Goal: Task Accomplishment & Management: Manage account settings

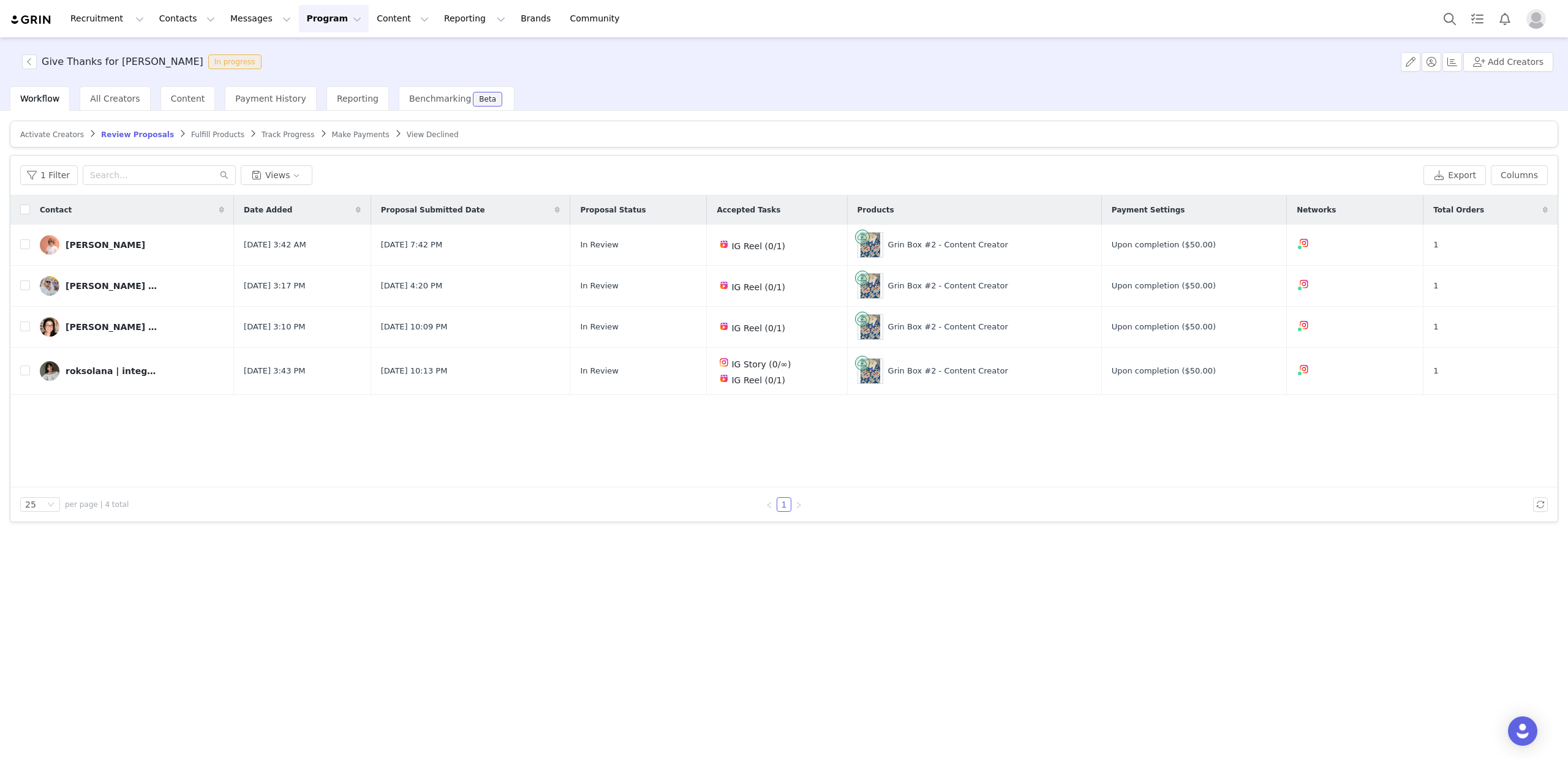
click at [307, 20] on button "Program Program" at bounding box center [333, 19] width 70 height 28
click at [327, 52] on p "Activations" at bounding box center [313, 54] width 47 height 13
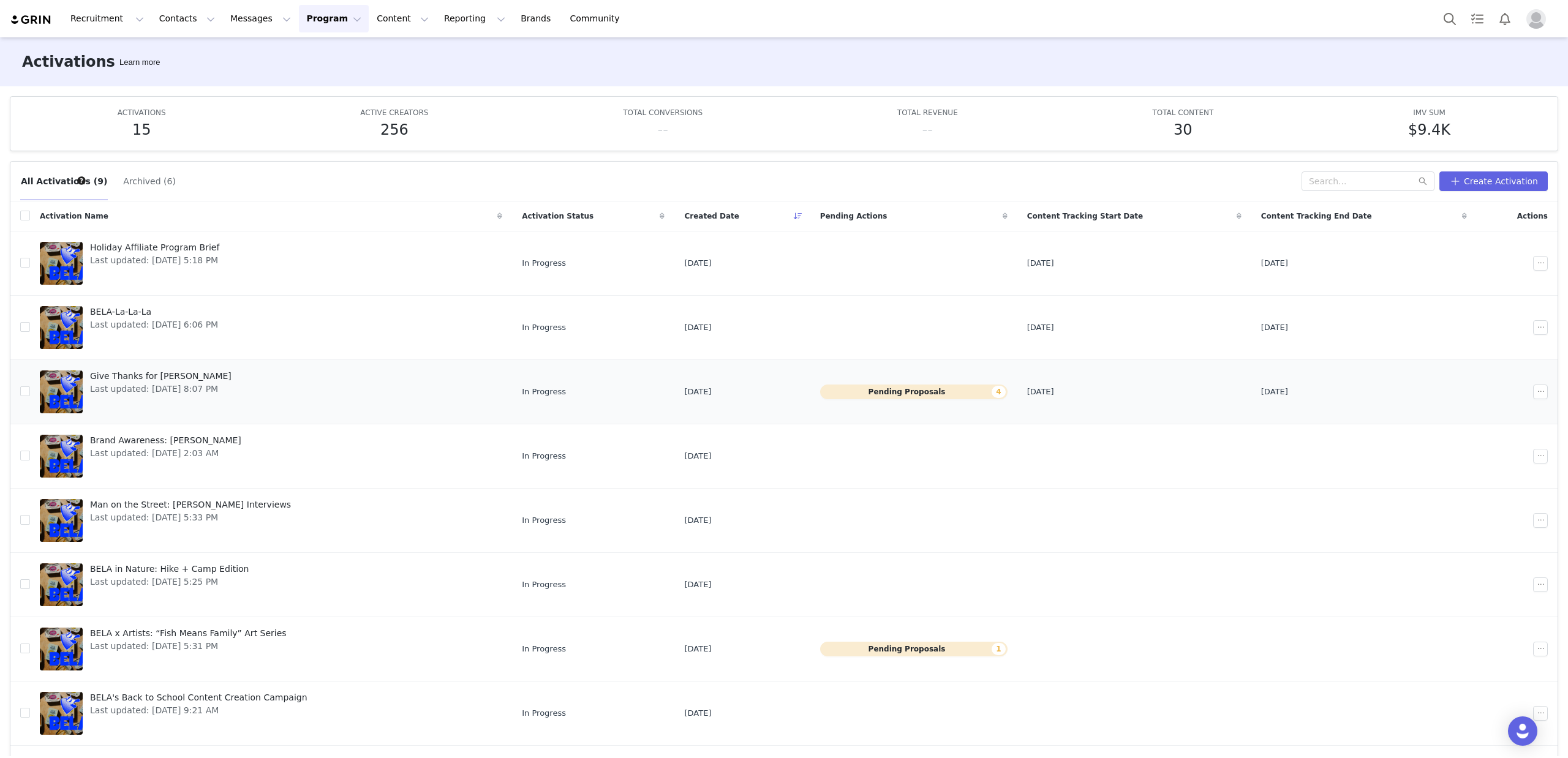
click at [912, 390] on button "Pending Proposals 4" at bounding box center [914, 392] width 188 height 15
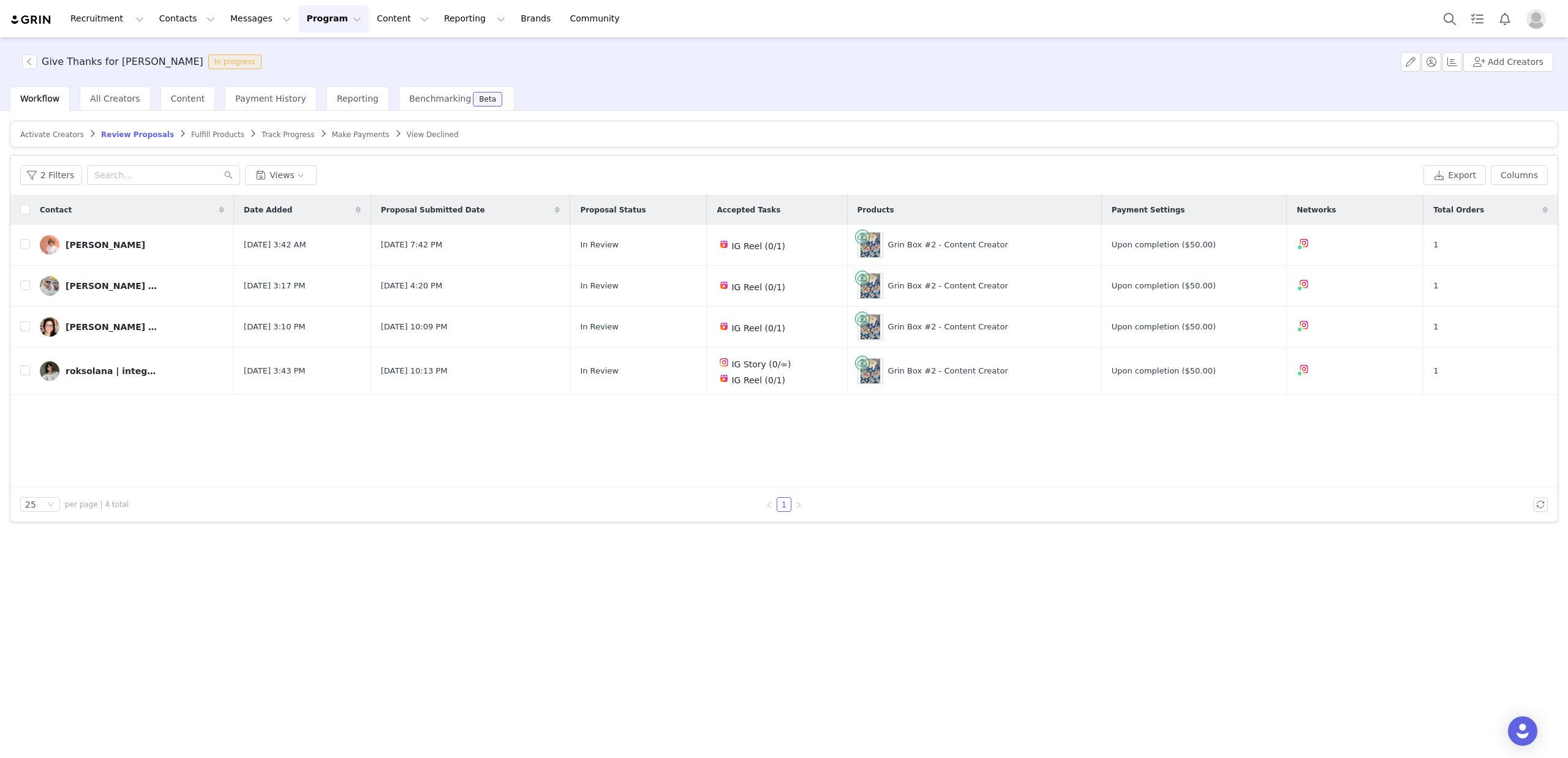
click at [45, 133] on span "Activate Creators" at bounding box center [52, 135] width 64 height 8
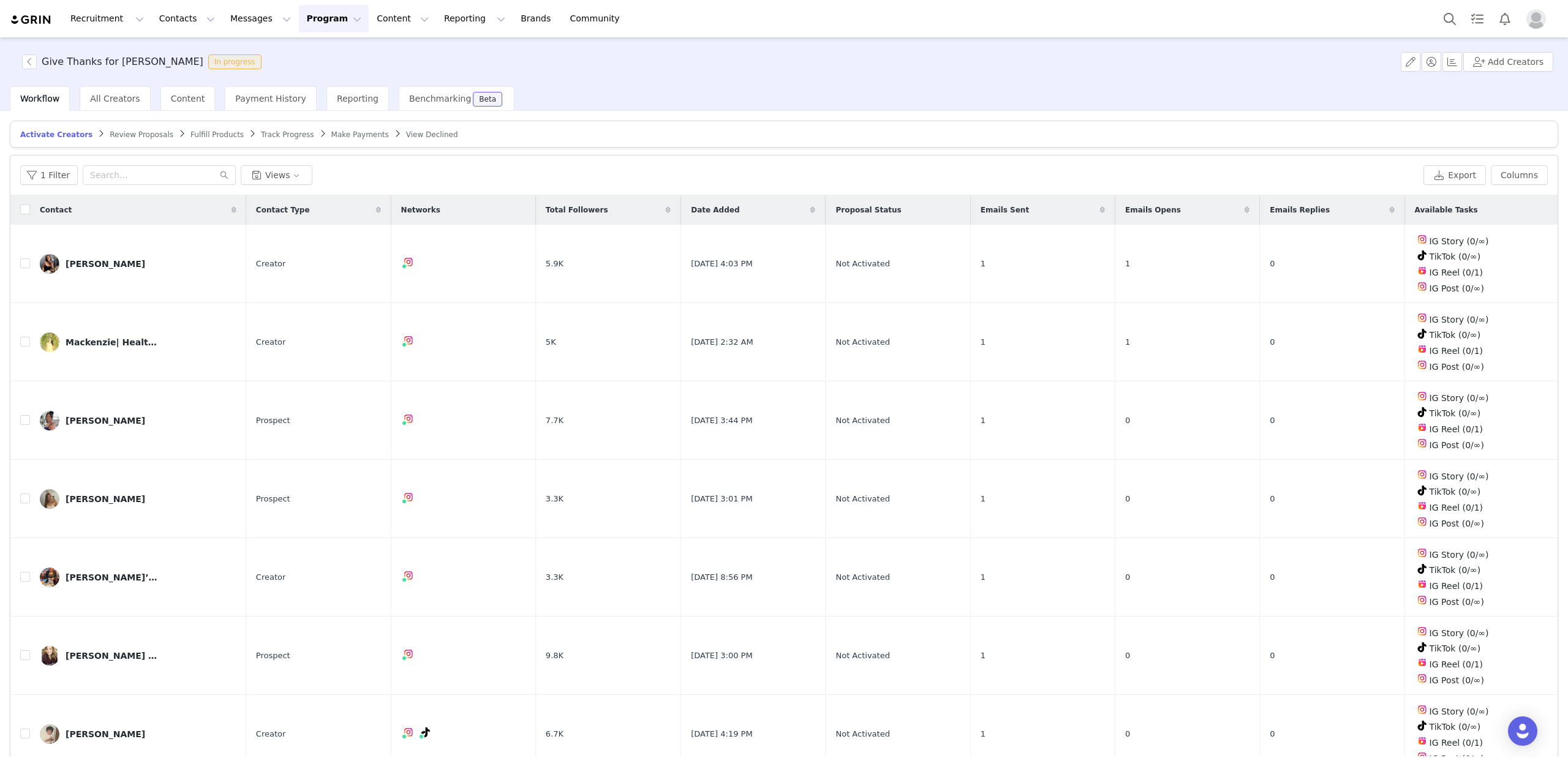
click at [141, 136] on span "Review Proposals" at bounding box center [141, 135] width 64 height 8
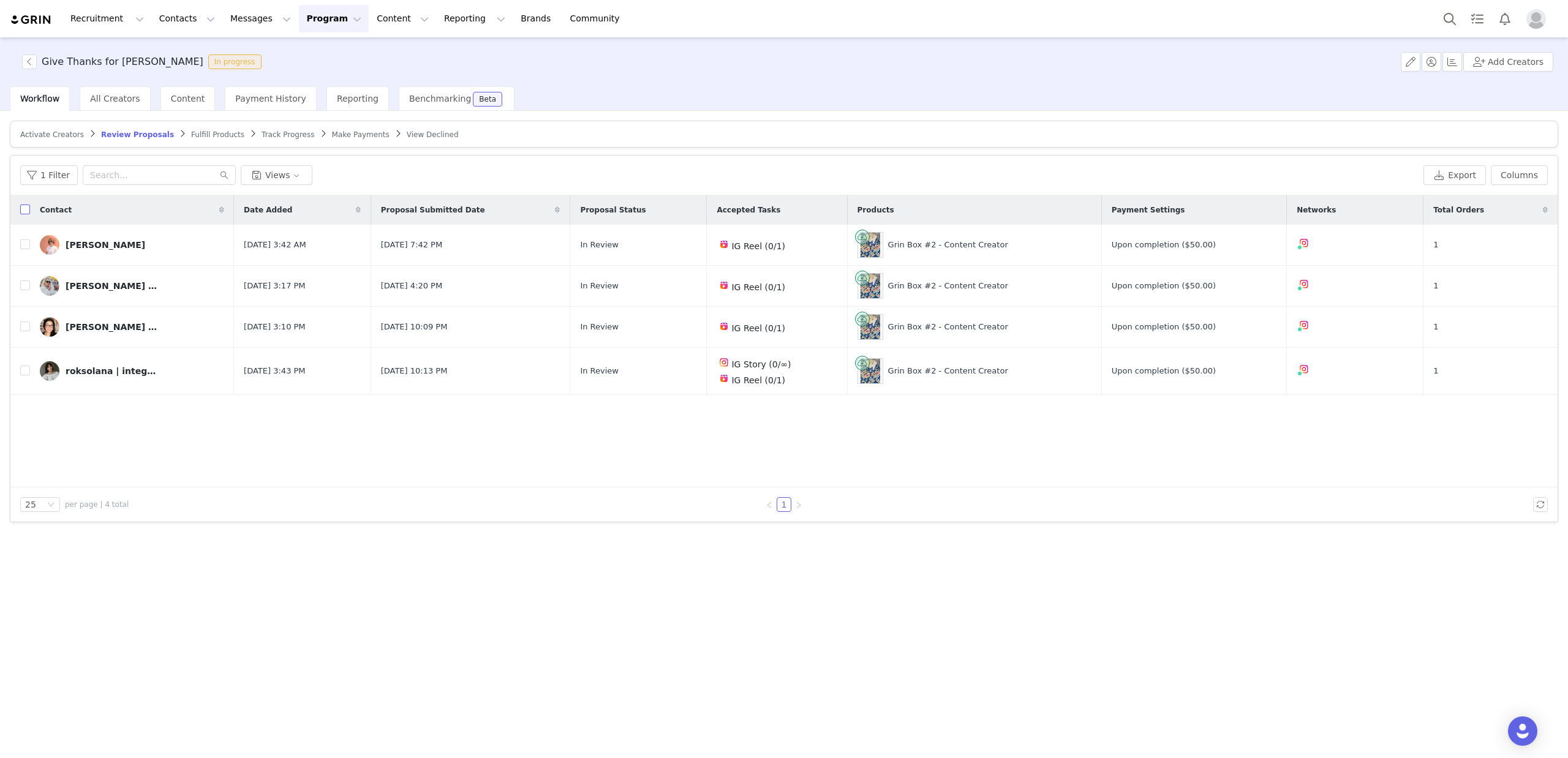
click at [22, 207] on input "checkbox" at bounding box center [25, 209] width 10 height 10
checkbox input "true"
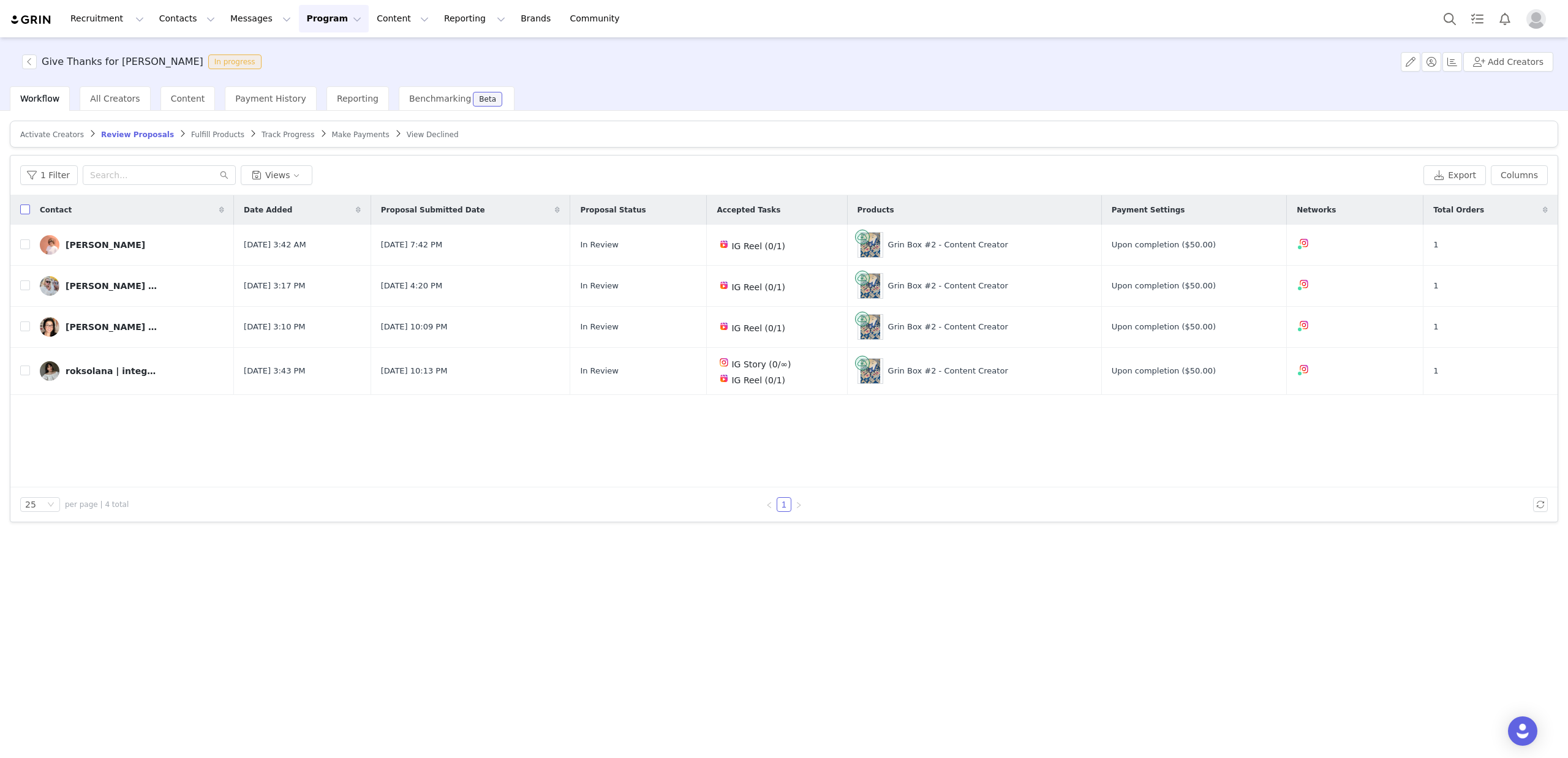
checkbox input "true"
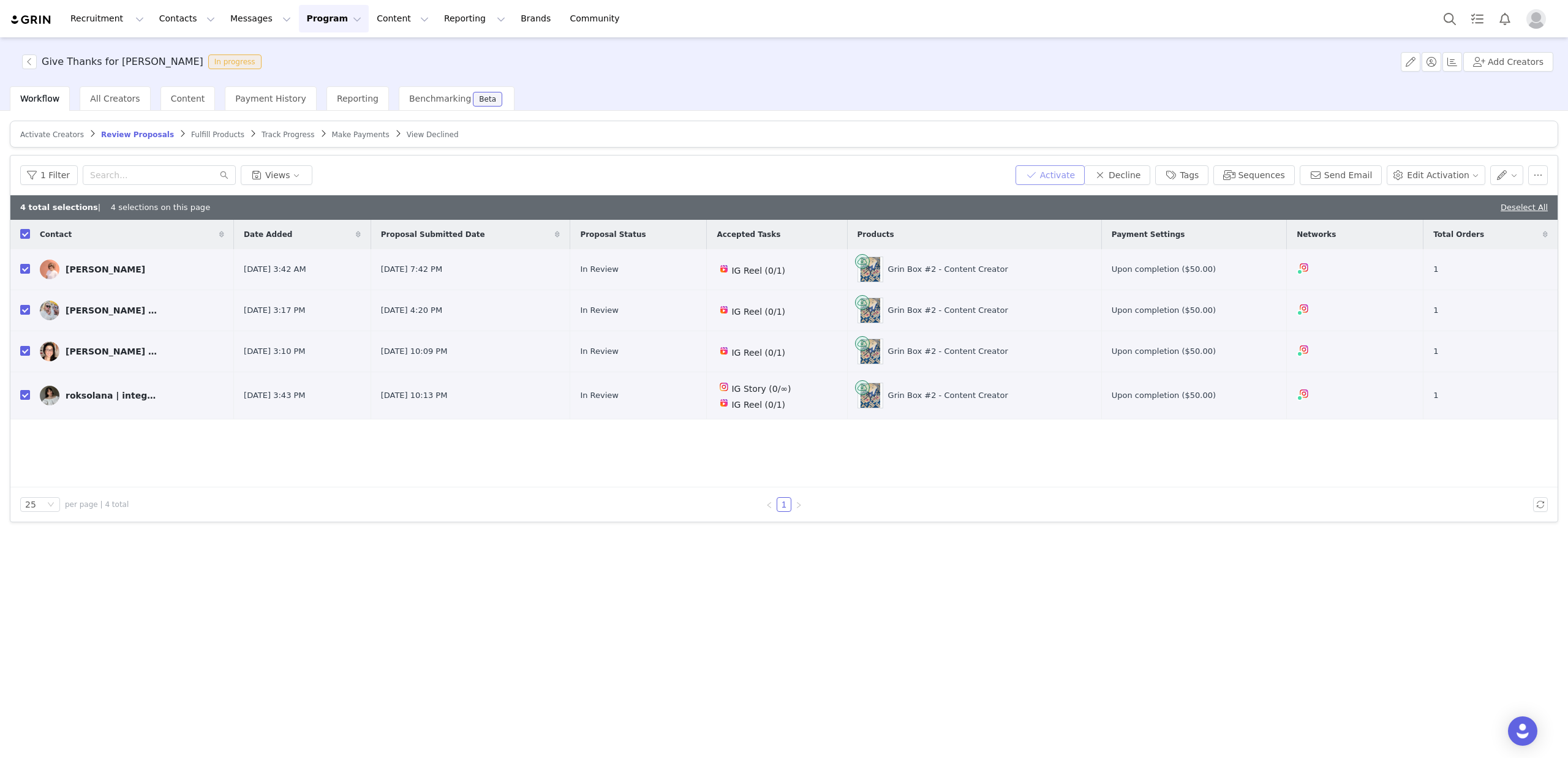
click at [1058, 177] on button "Activate" at bounding box center [1050, 174] width 70 height 19
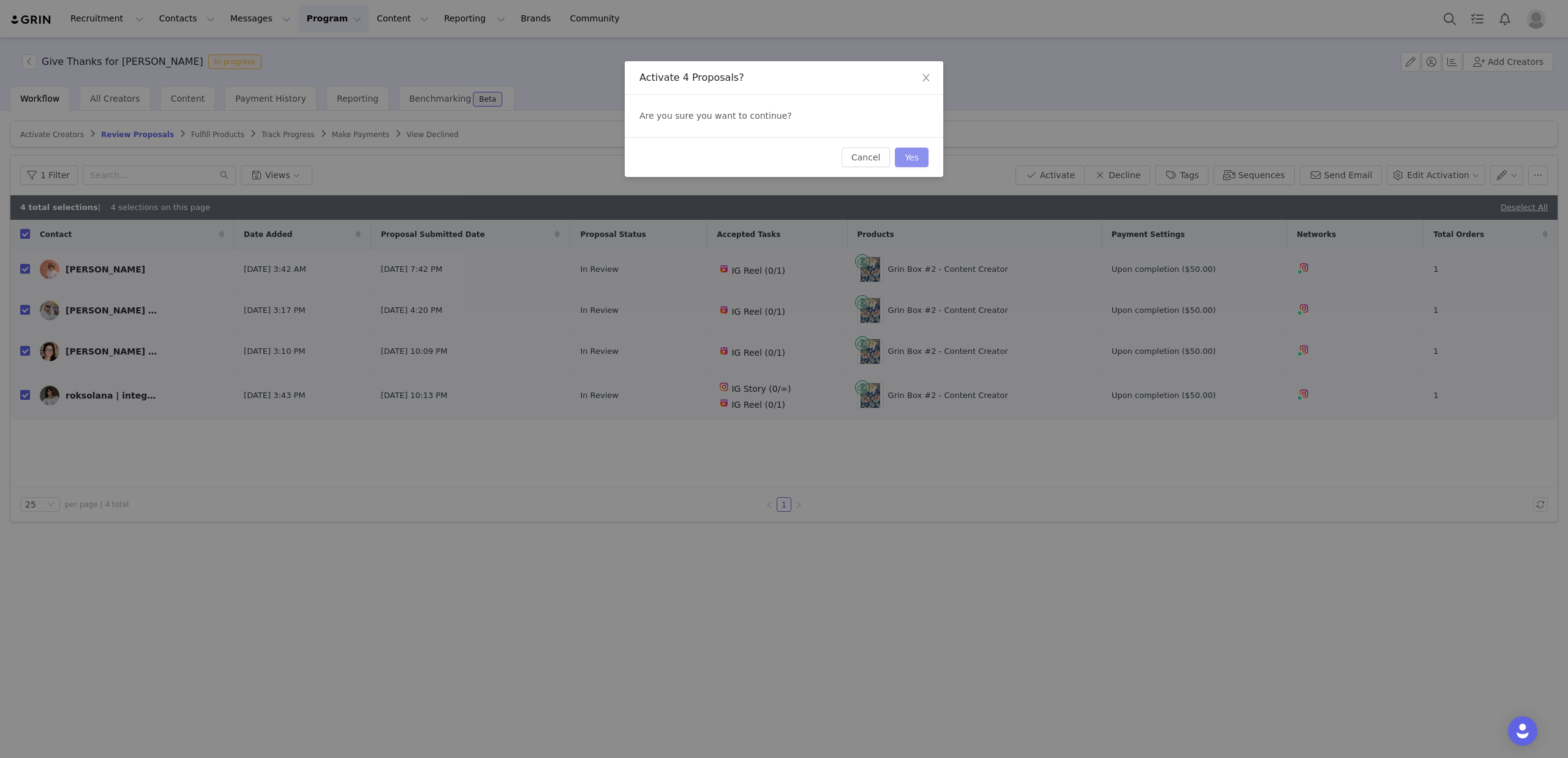
click at [906, 162] on button "Yes" at bounding box center [912, 157] width 33 height 19
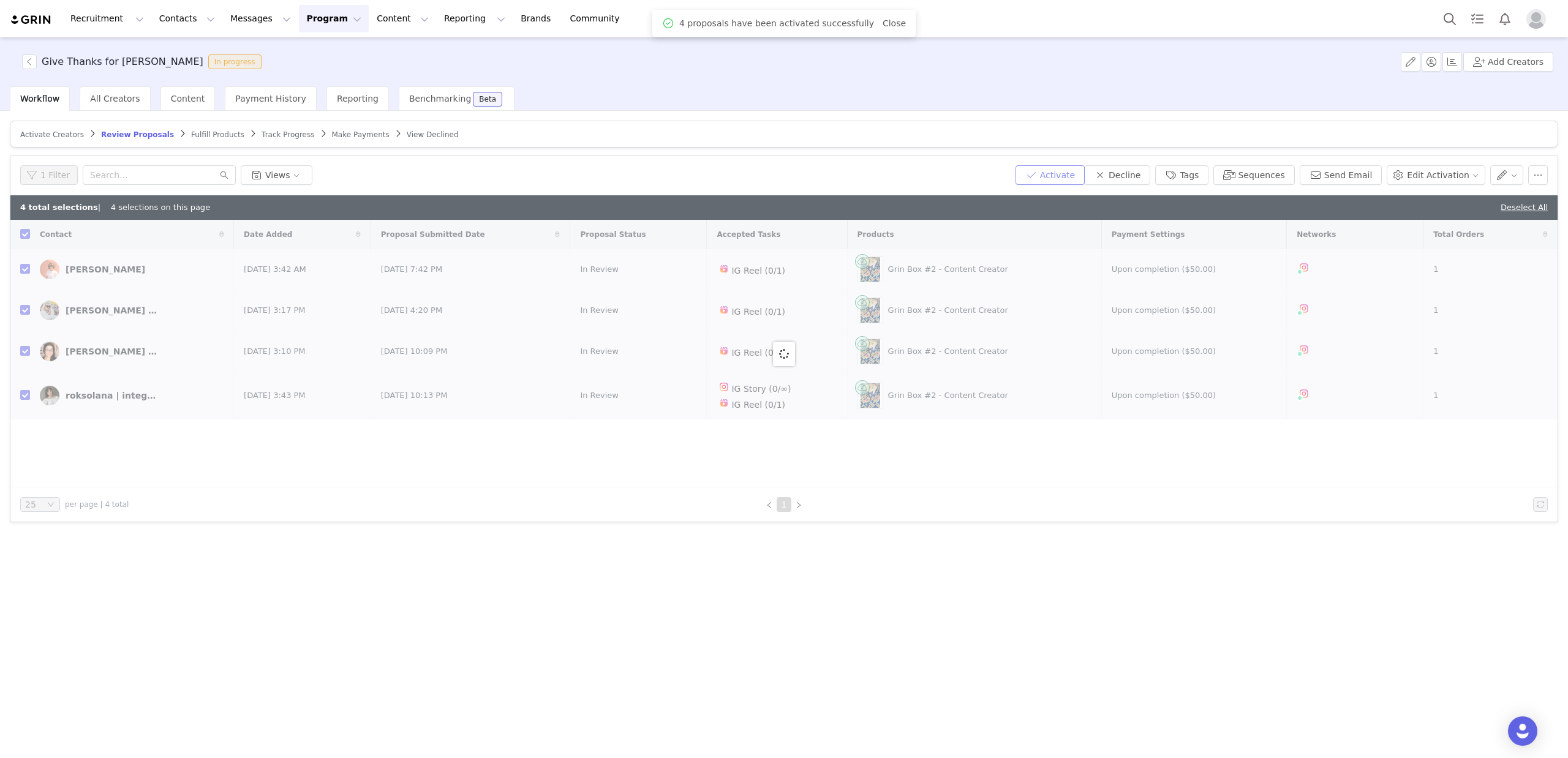
checkbox input "false"
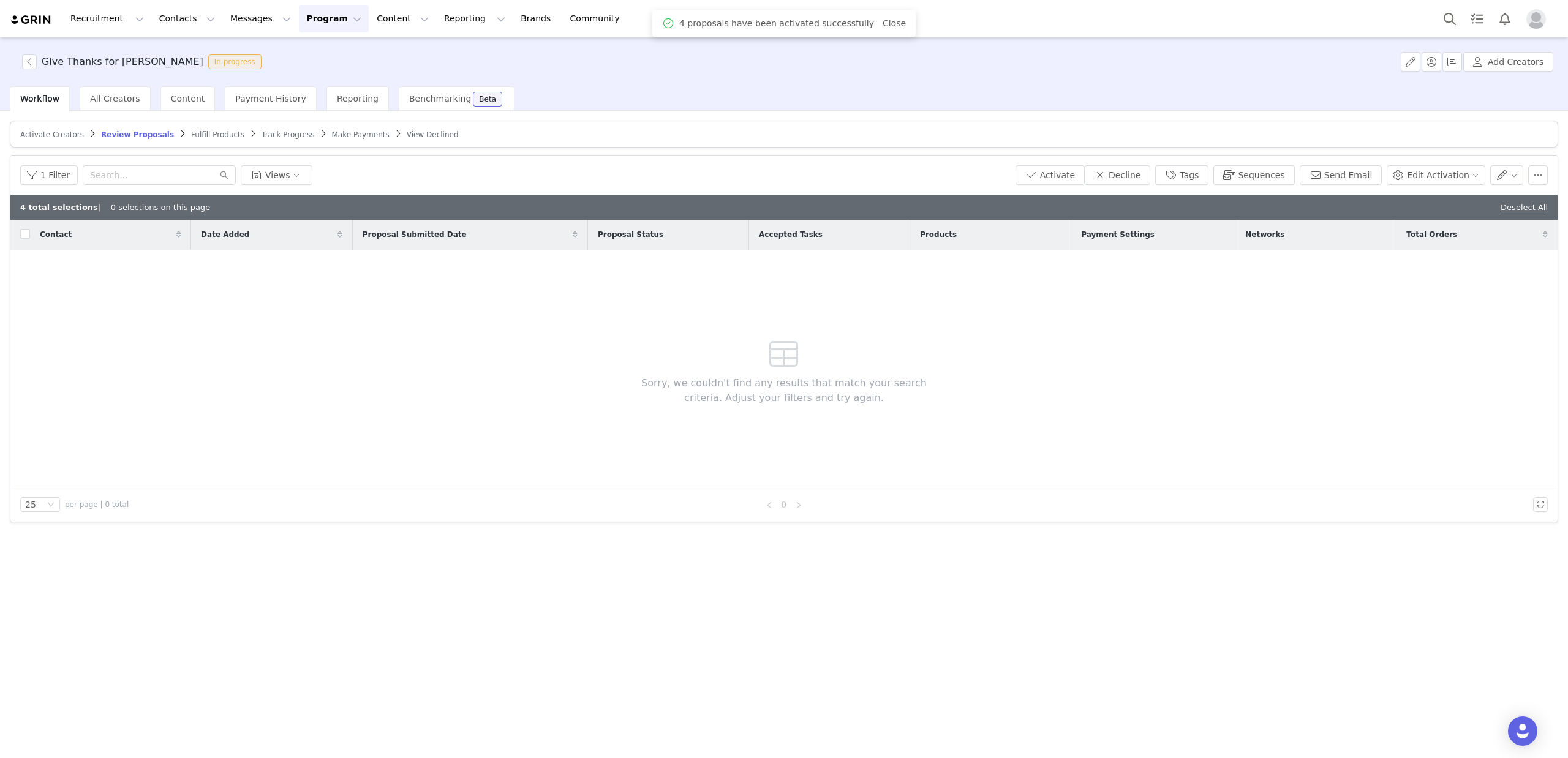
click at [191, 134] on span "Fulfill Products" at bounding box center [217, 135] width 53 height 8
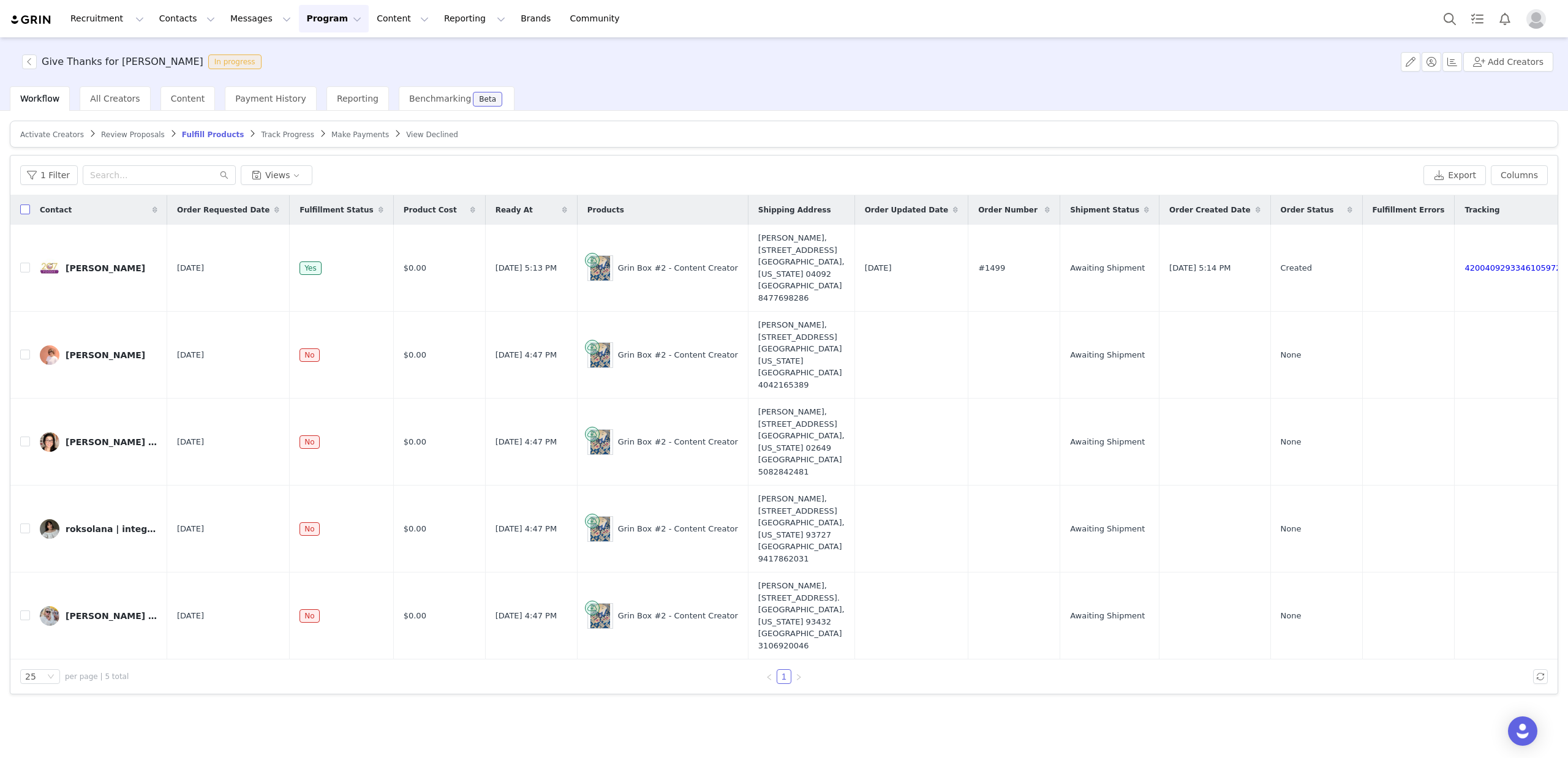
click at [26, 208] on input "checkbox" at bounding box center [25, 209] width 10 height 10
checkbox input "true"
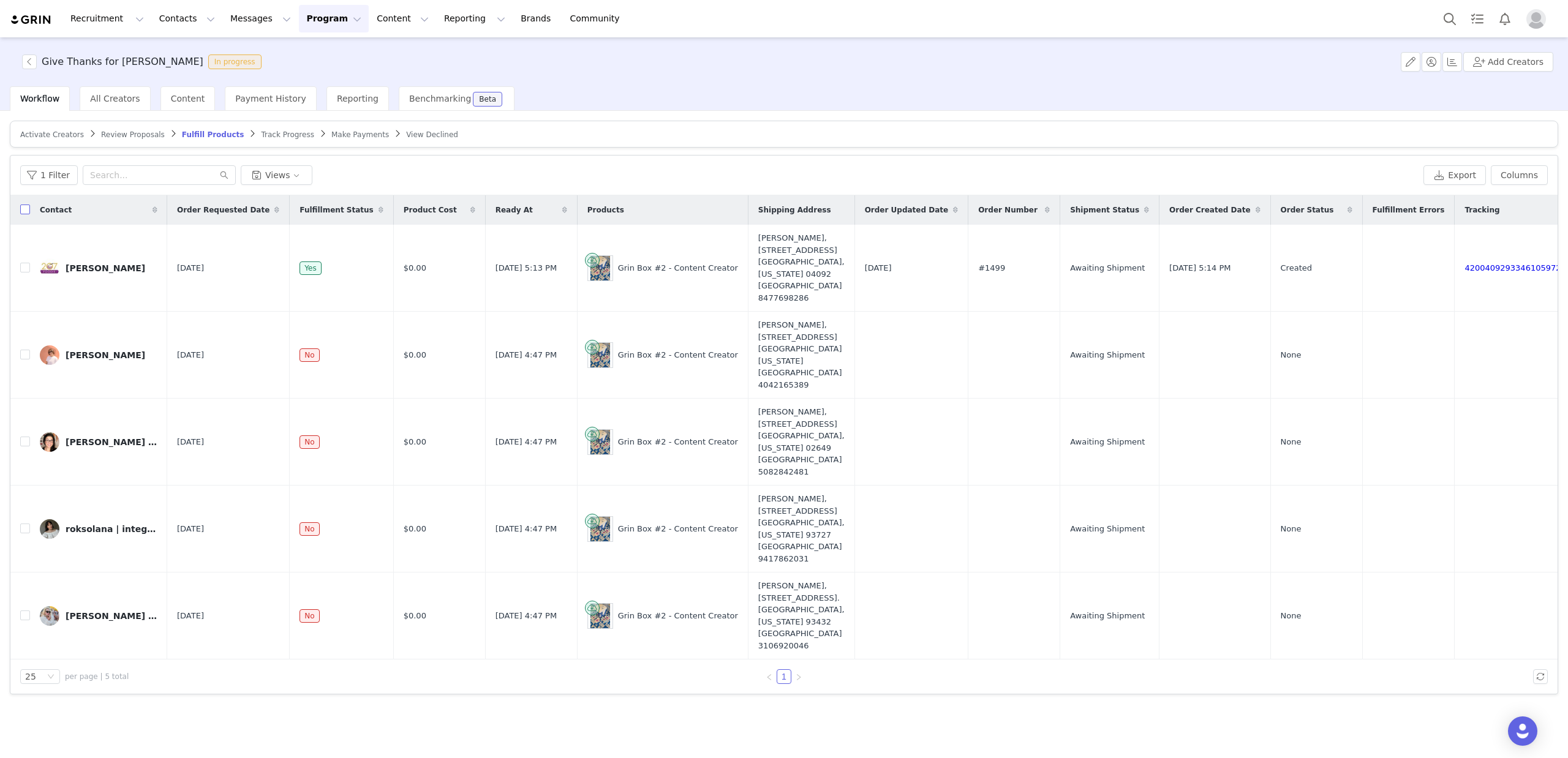
checkbox input "true"
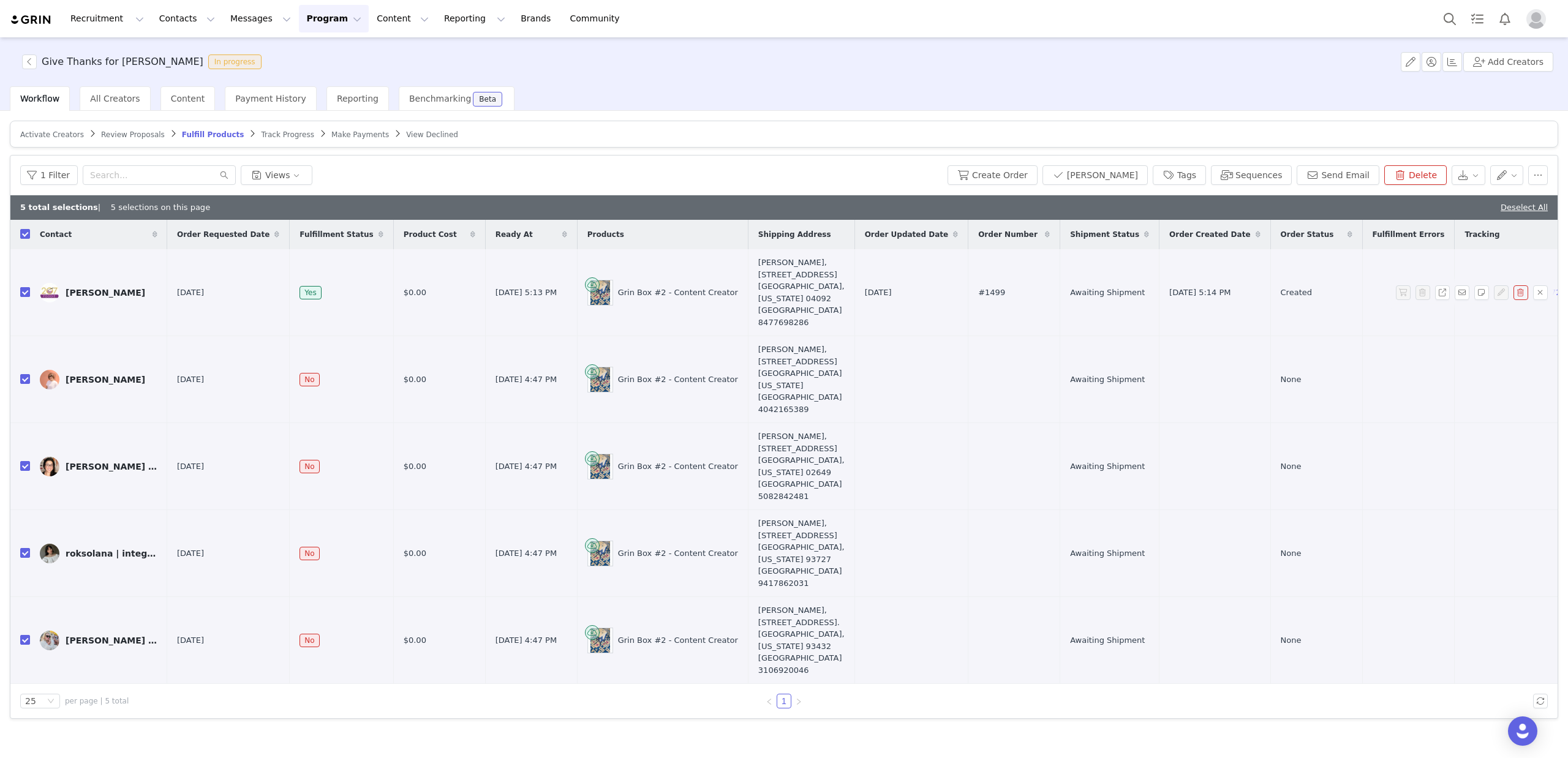
click at [25, 290] on input "checkbox" at bounding box center [25, 291] width 10 height 10
checkbox input "false"
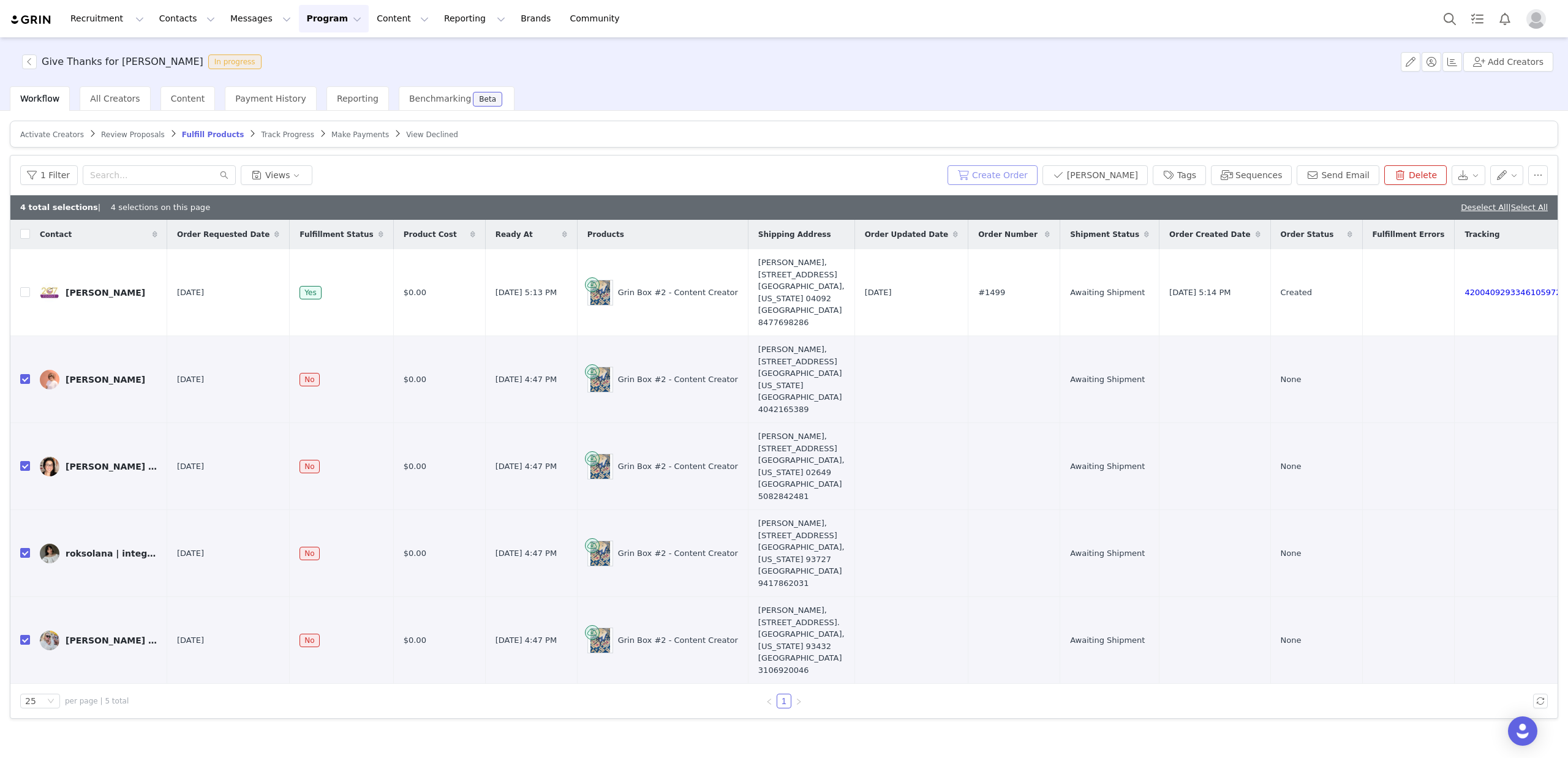
click at [1018, 173] on button "Create Order" at bounding box center [992, 174] width 90 height 19
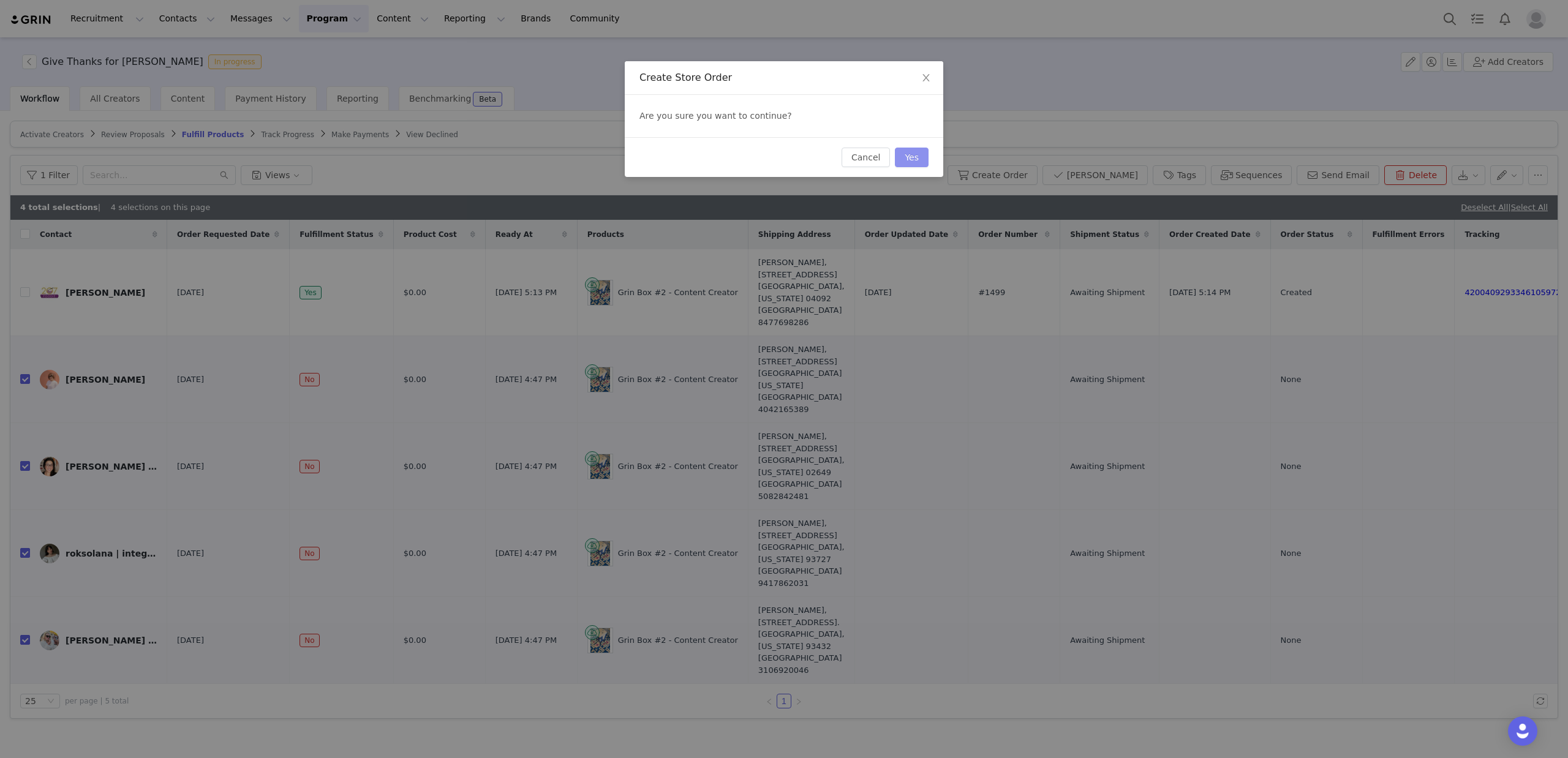
click at [905, 158] on button "Yes" at bounding box center [912, 157] width 33 height 19
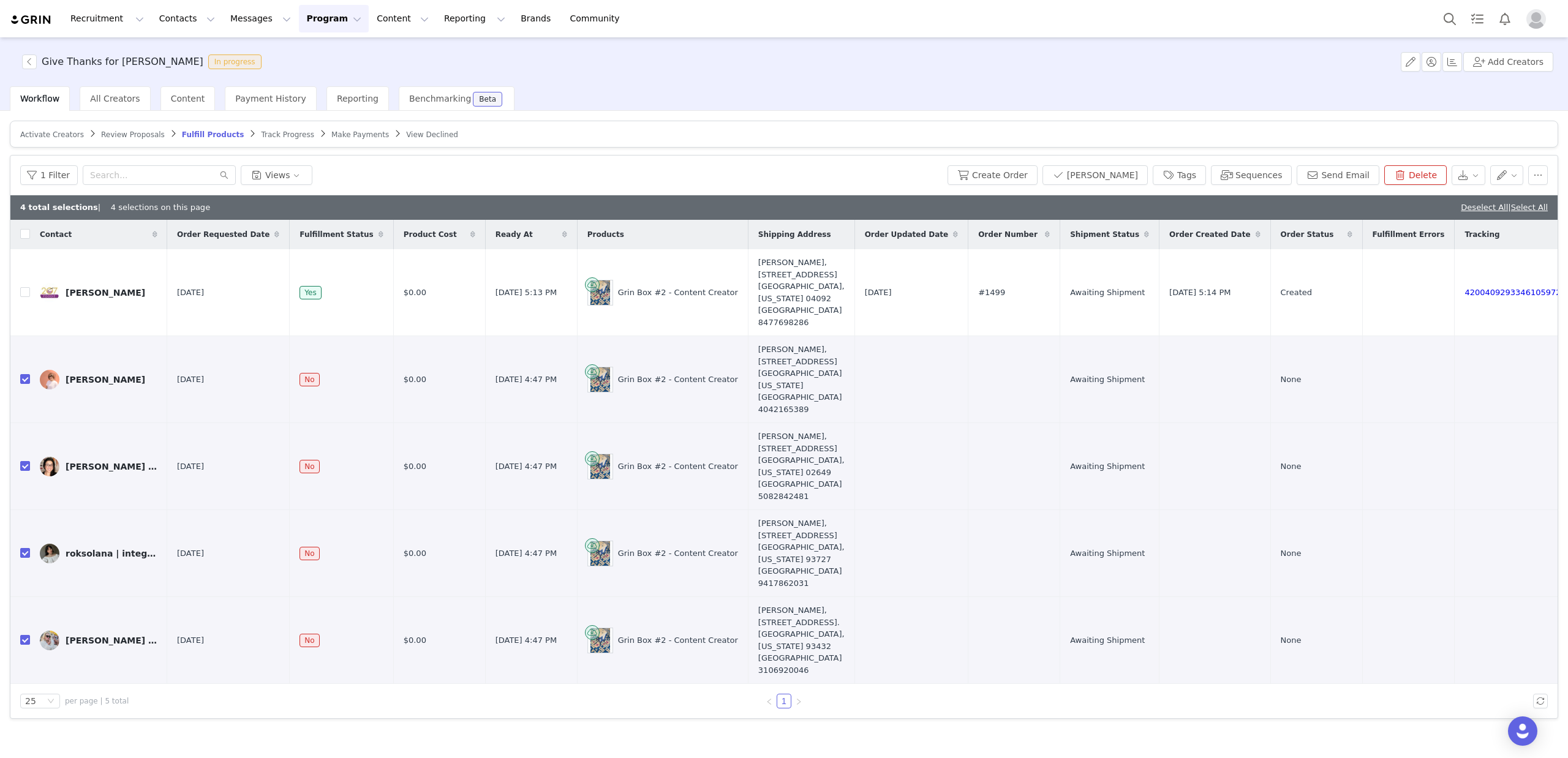
click at [267, 135] on span "Track Progress" at bounding box center [287, 135] width 53 height 8
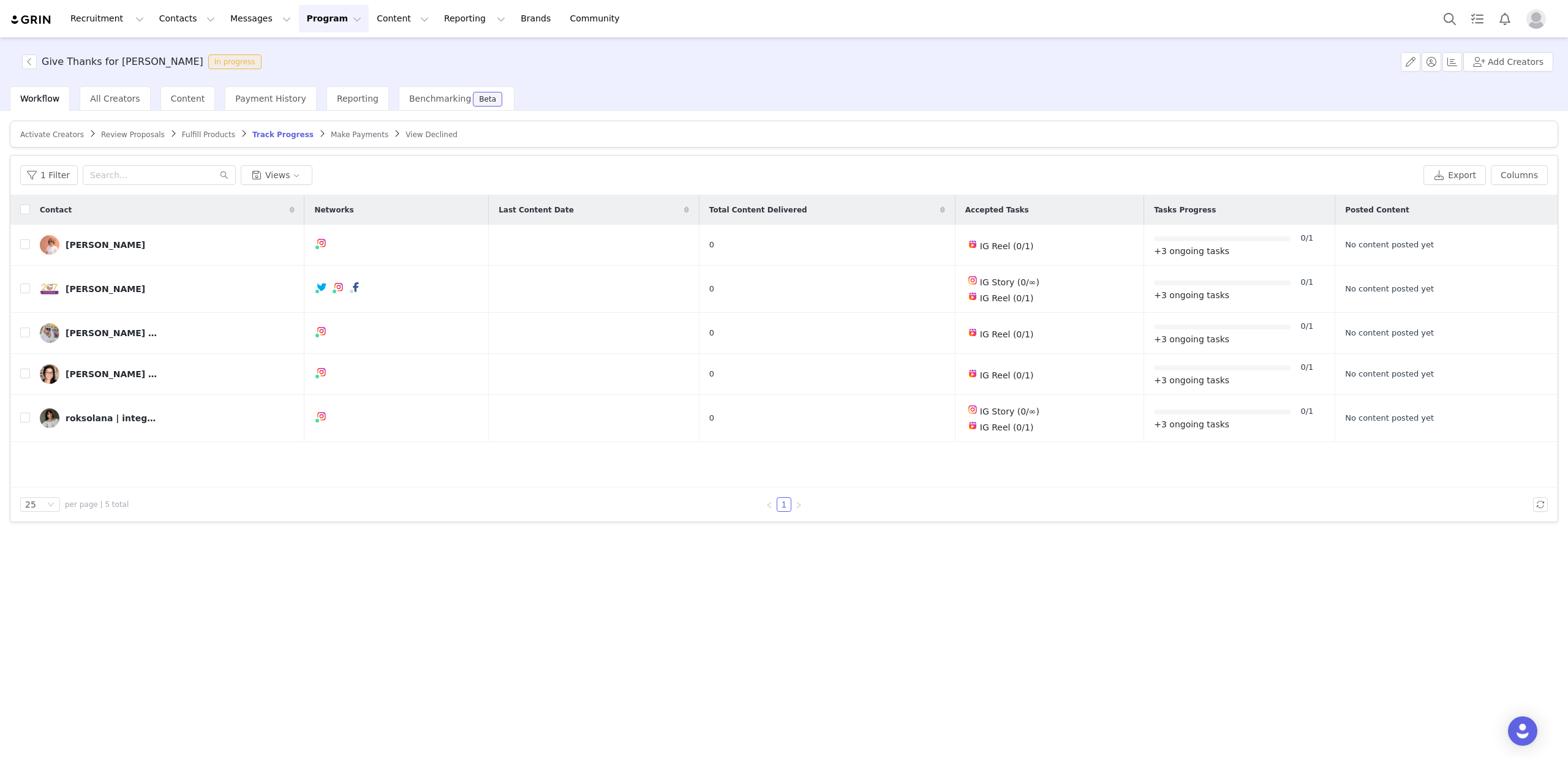
click at [299, 18] on button "Program Program" at bounding box center [333, 19] width 70 height 28
click at [306, 53] on p "Activations" at bounding box center [313, 54] width 47 height 13
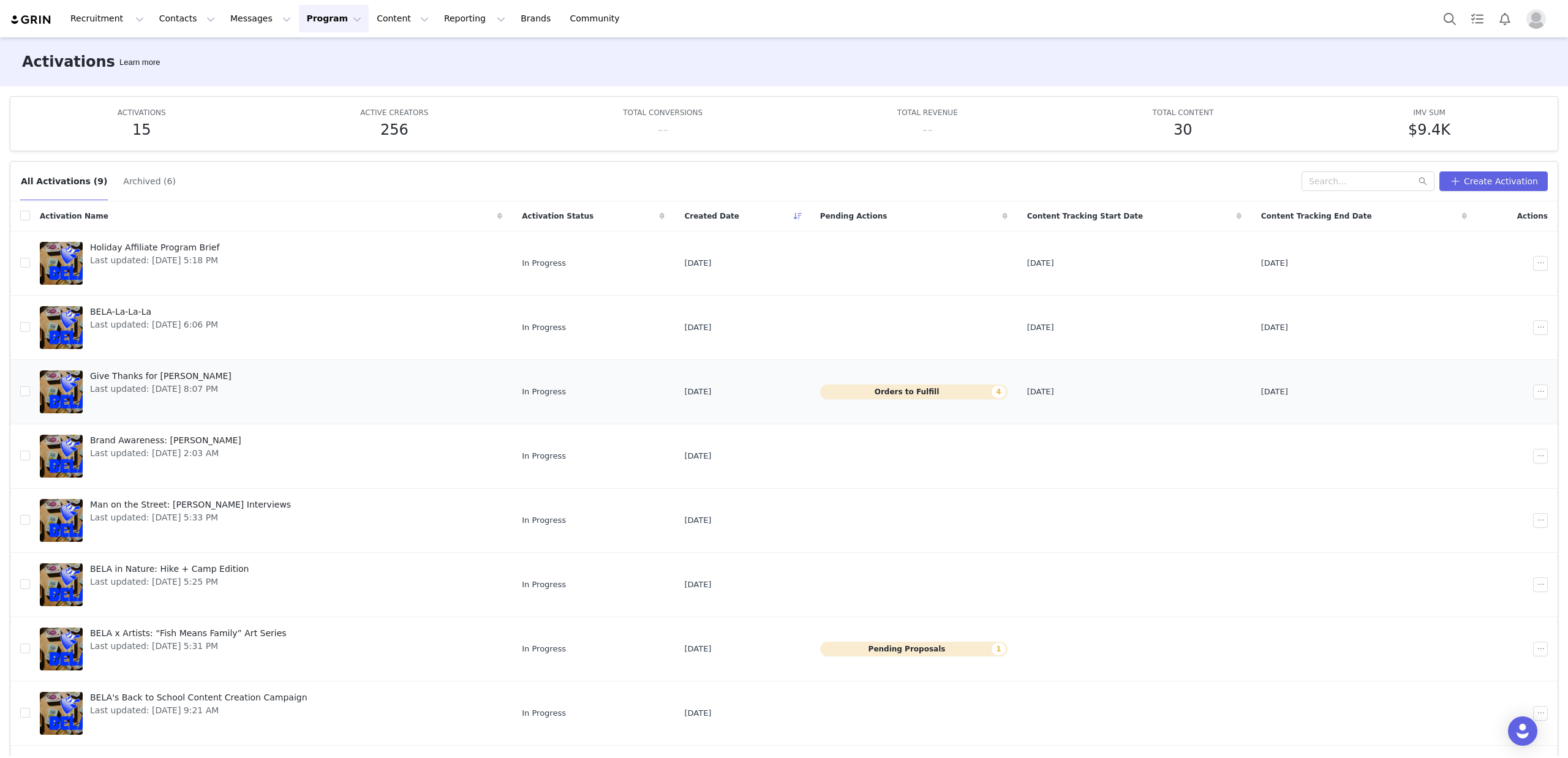
click at [925, 390] on button "Orders to Fulfill 4" at bounding box center [914, 392] width 188 height 15
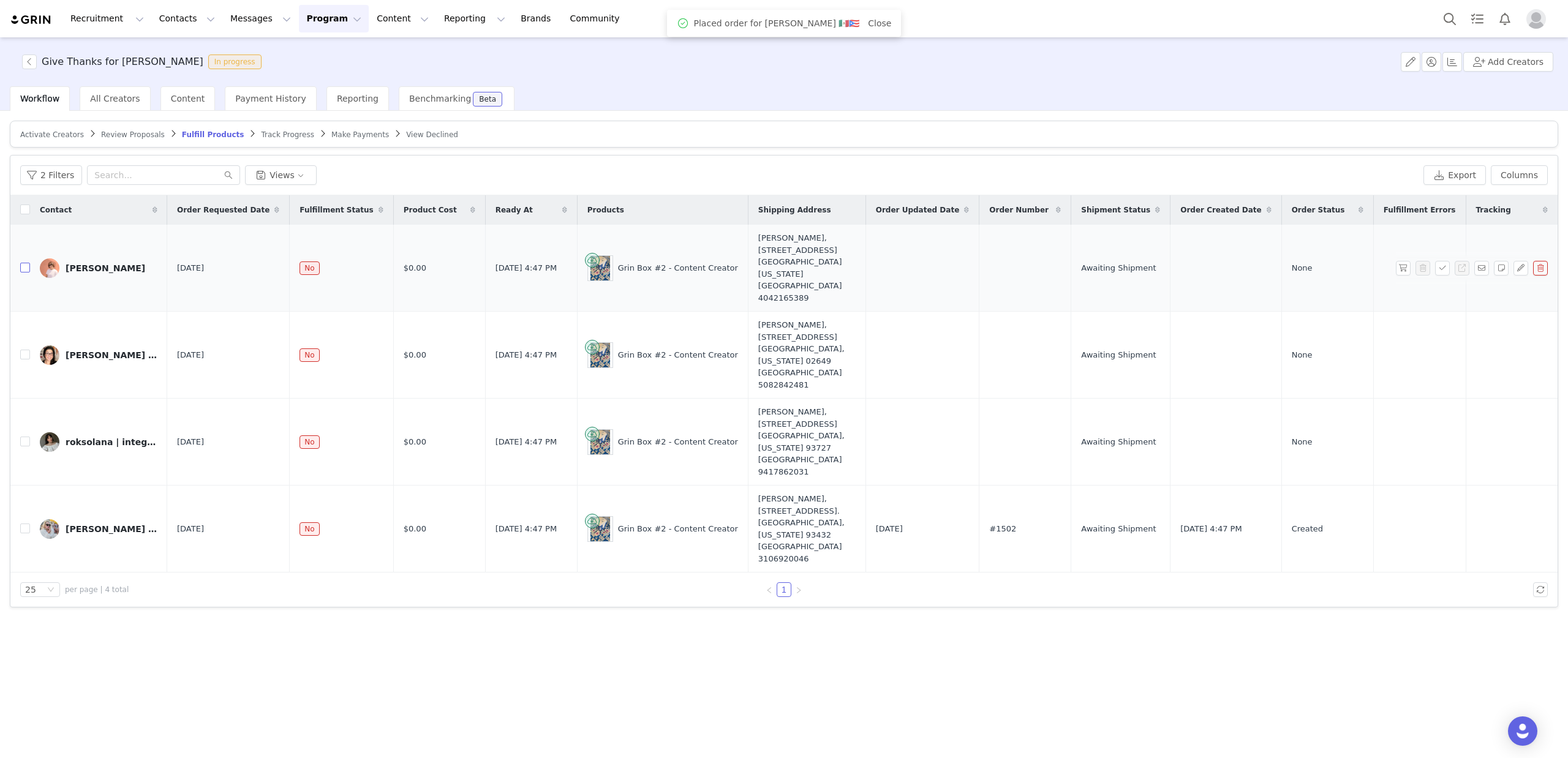
drag, startPoint x: 24, startPoint y: 254, endPoint x: 21, endPoint y: 300, distance: 46.1
click at [23, 263] on input "checkbox" at bounding box center [25, 267] width 10 height 10
checkbox input "true"
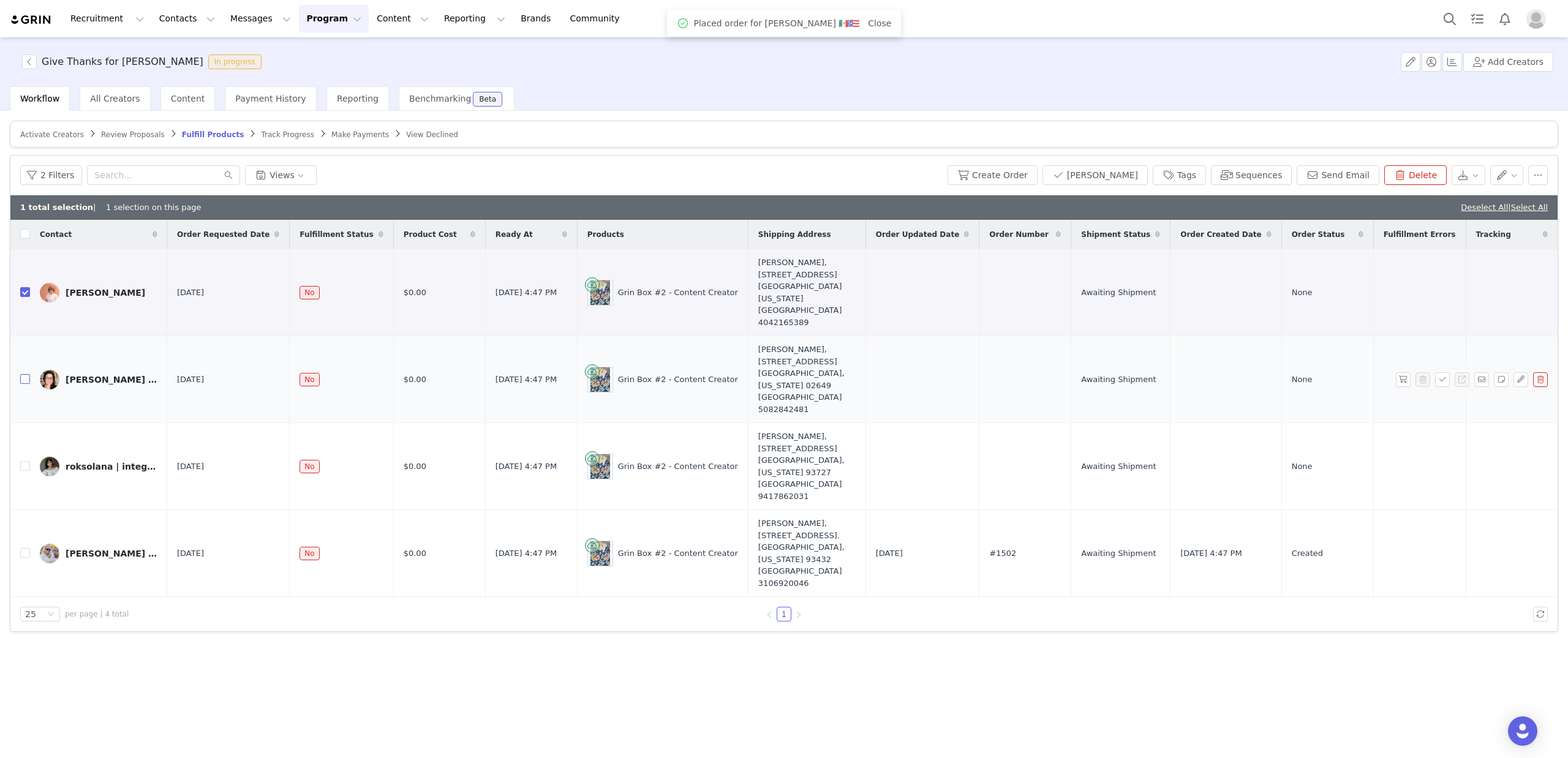
drag, startPoint x: 22, startPoint y: 339, endPoint x: 22, endPoint y: 365, distance: 26.0
click at [22, 374] on input "checkbox" at bounding box center [25, 379] width 10 height 10
checkbox input "true"
drag, startPoint x: 23, startPoint y: 402, endPoint x: 55, endPoint y: 400, distance: 32.1
click at [23, 461] on input "checkbox" at bounding box center [25, 466] width 10 height 10
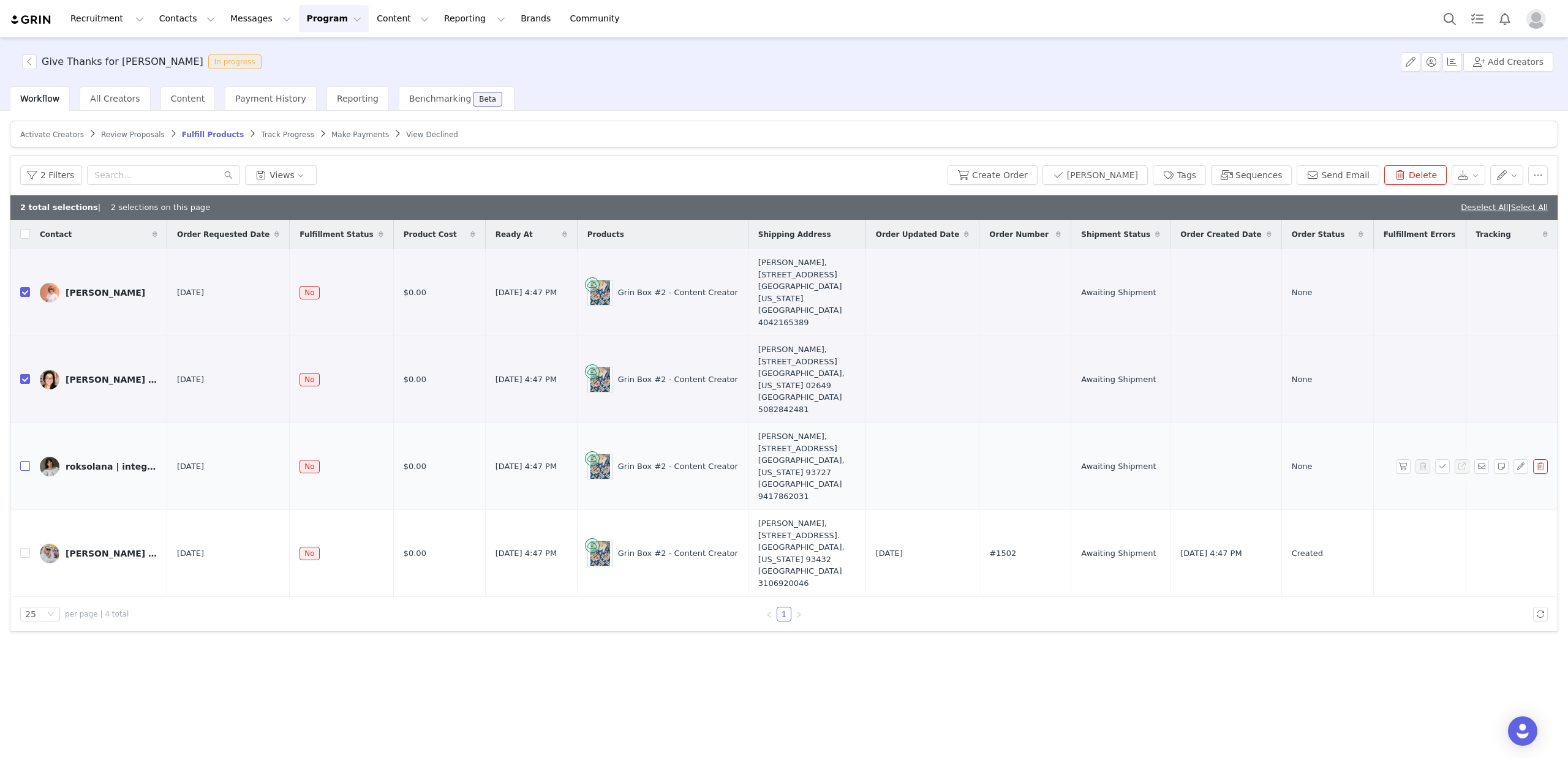
checkbox input "true"
click at [1030, 173] on button "Create Order" at bounding box center [992, 174] width 90 height 19
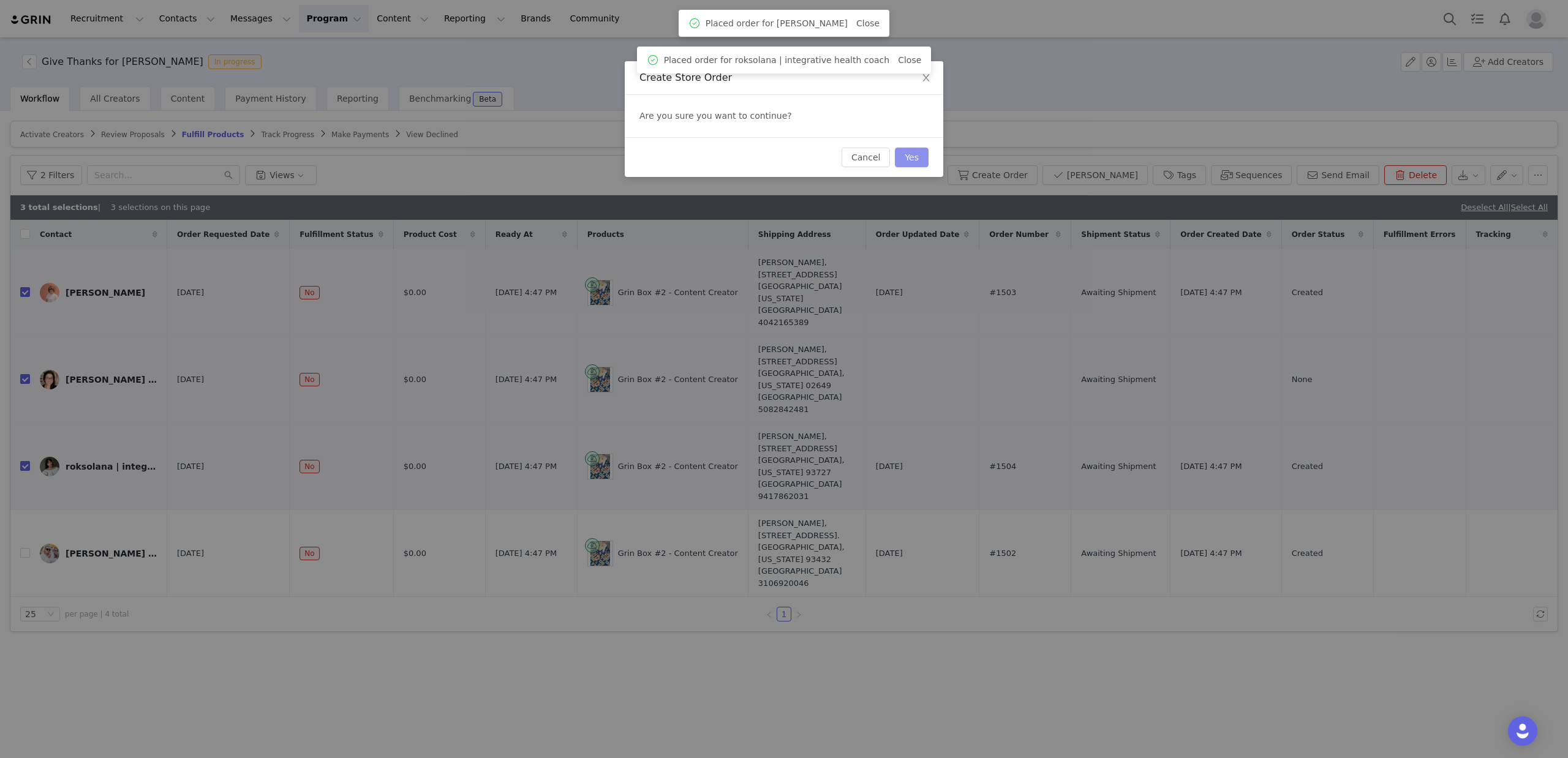
click at [912, 157] on button "Yes" at bounding box center [912, 157] width 33 height 19
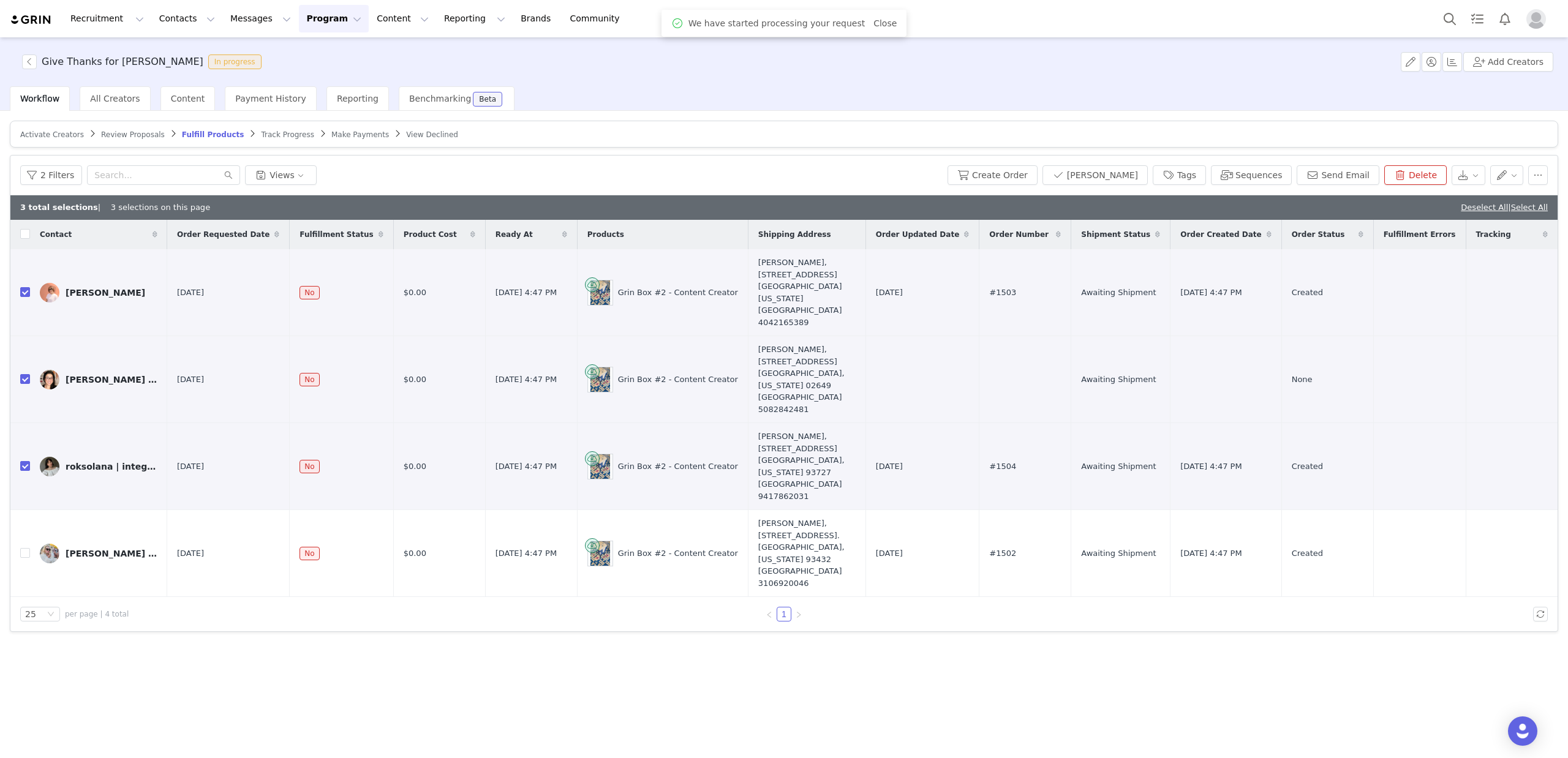
click at [145, 134] on span "Review Proposals" at bounding box center [133, 135] width 64 height 8
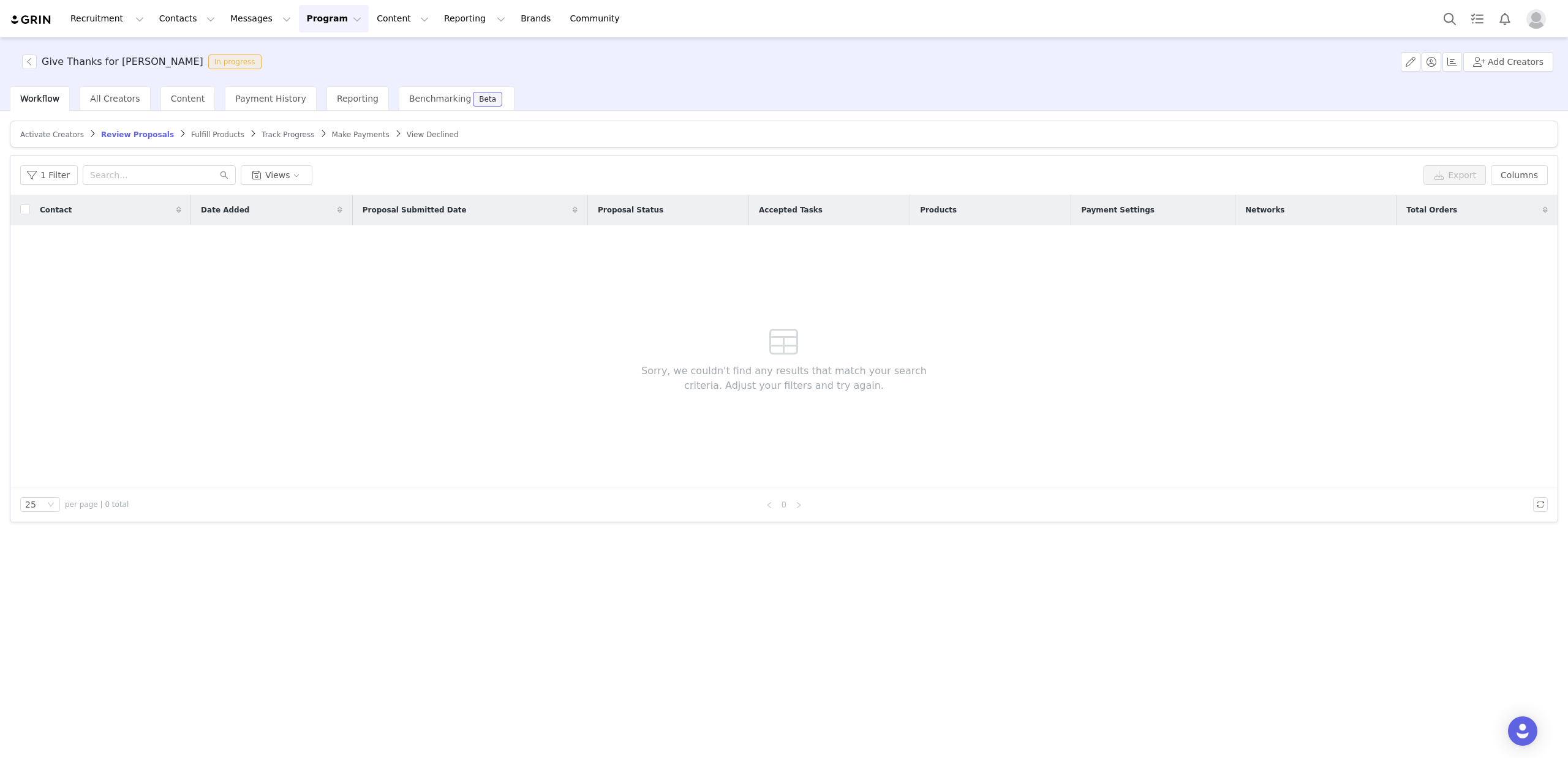
click at [313, 18] on button "Program Program" at bounding box center [333, 19] width 70 height 28
click at [325, 55] on p "Activations" at bounding box center [313, 54] width 47 height 13
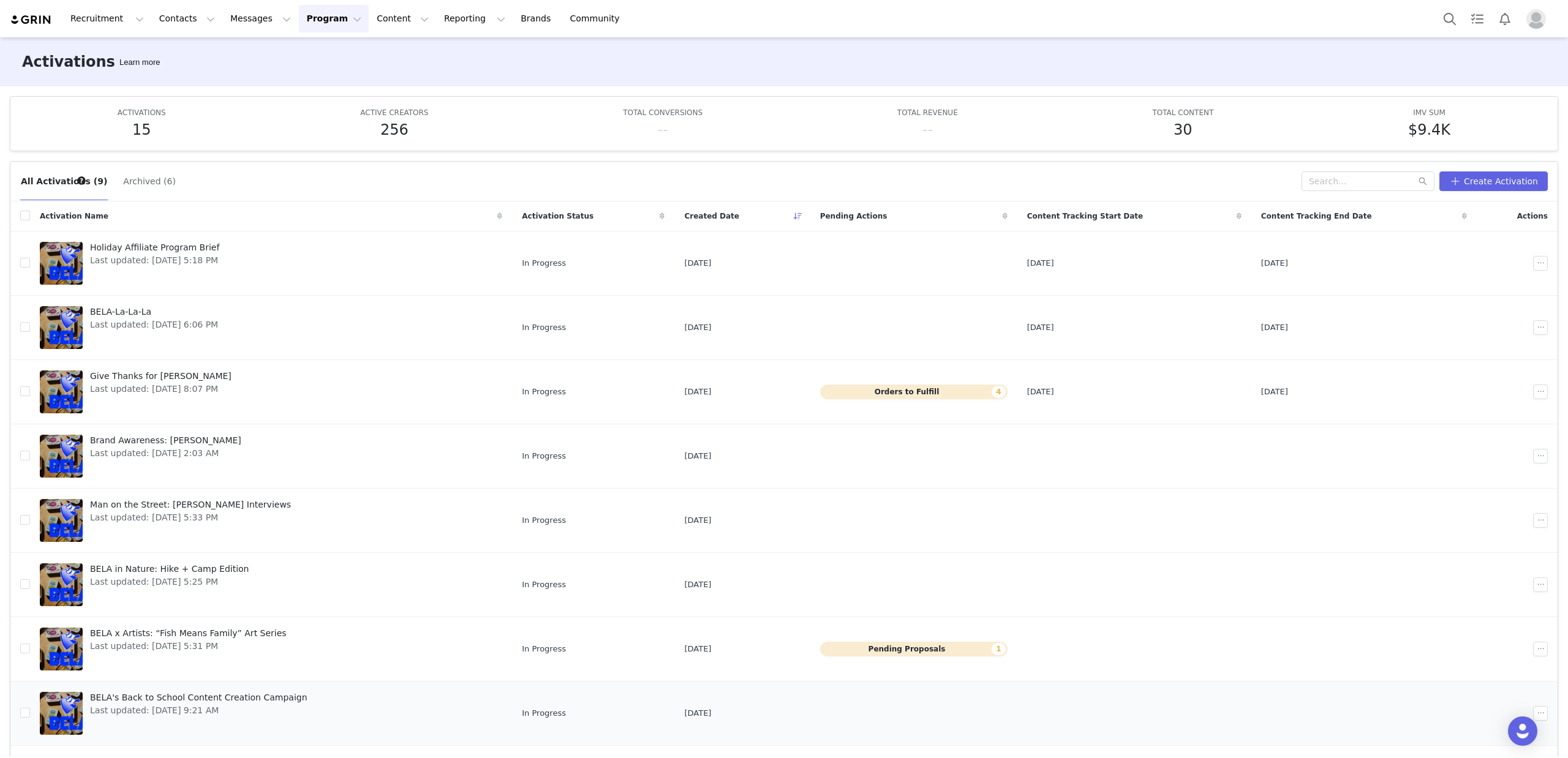
scroll to position [33, 0]
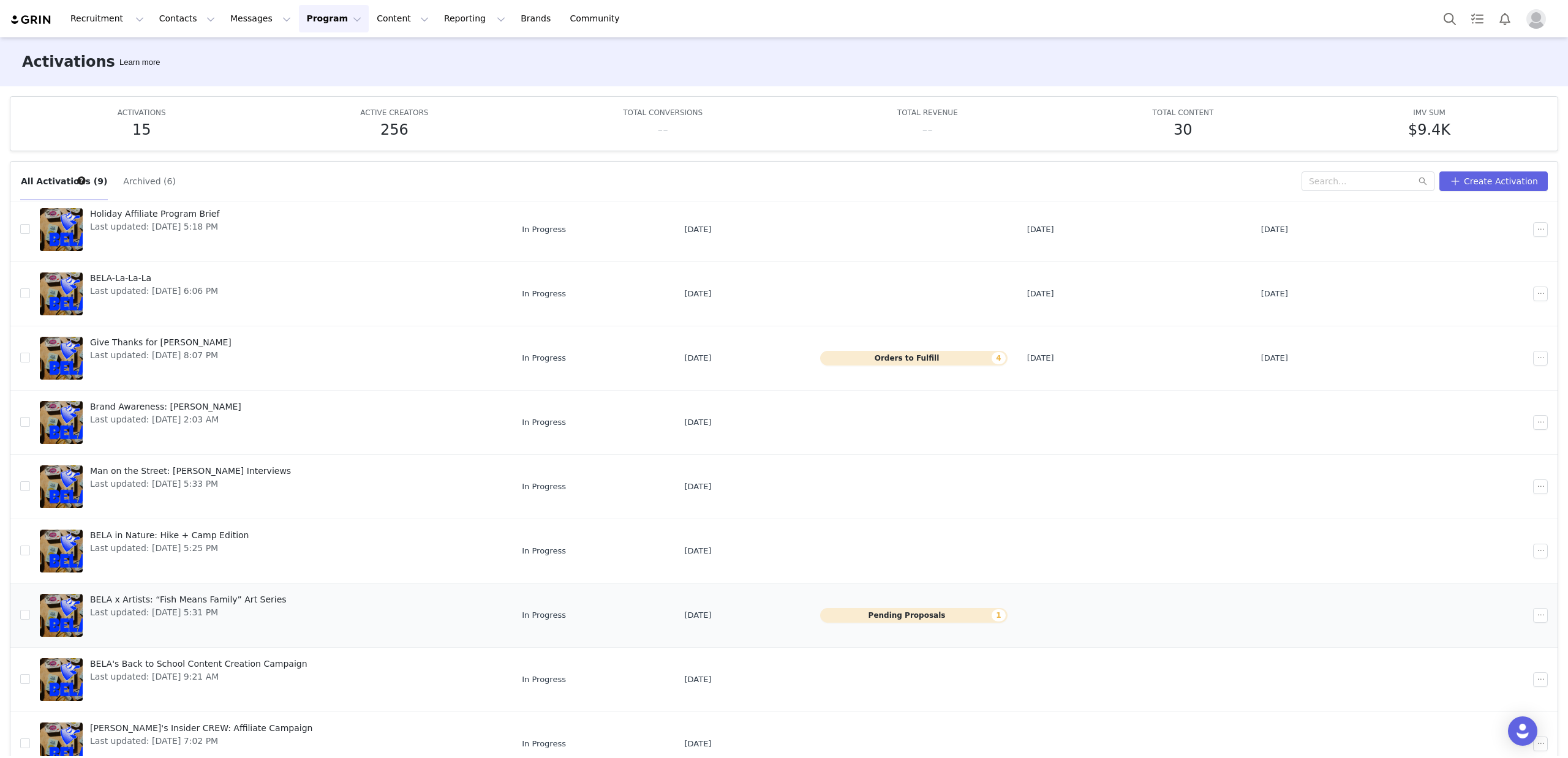
click at [904, 607] on td "Pending Proposals 1" at bounding box center [914, 614] width 207 height 64
click at [904, 610] on button "Pending Proposals 1" at bounding box center [914, 615] width 188 height 15
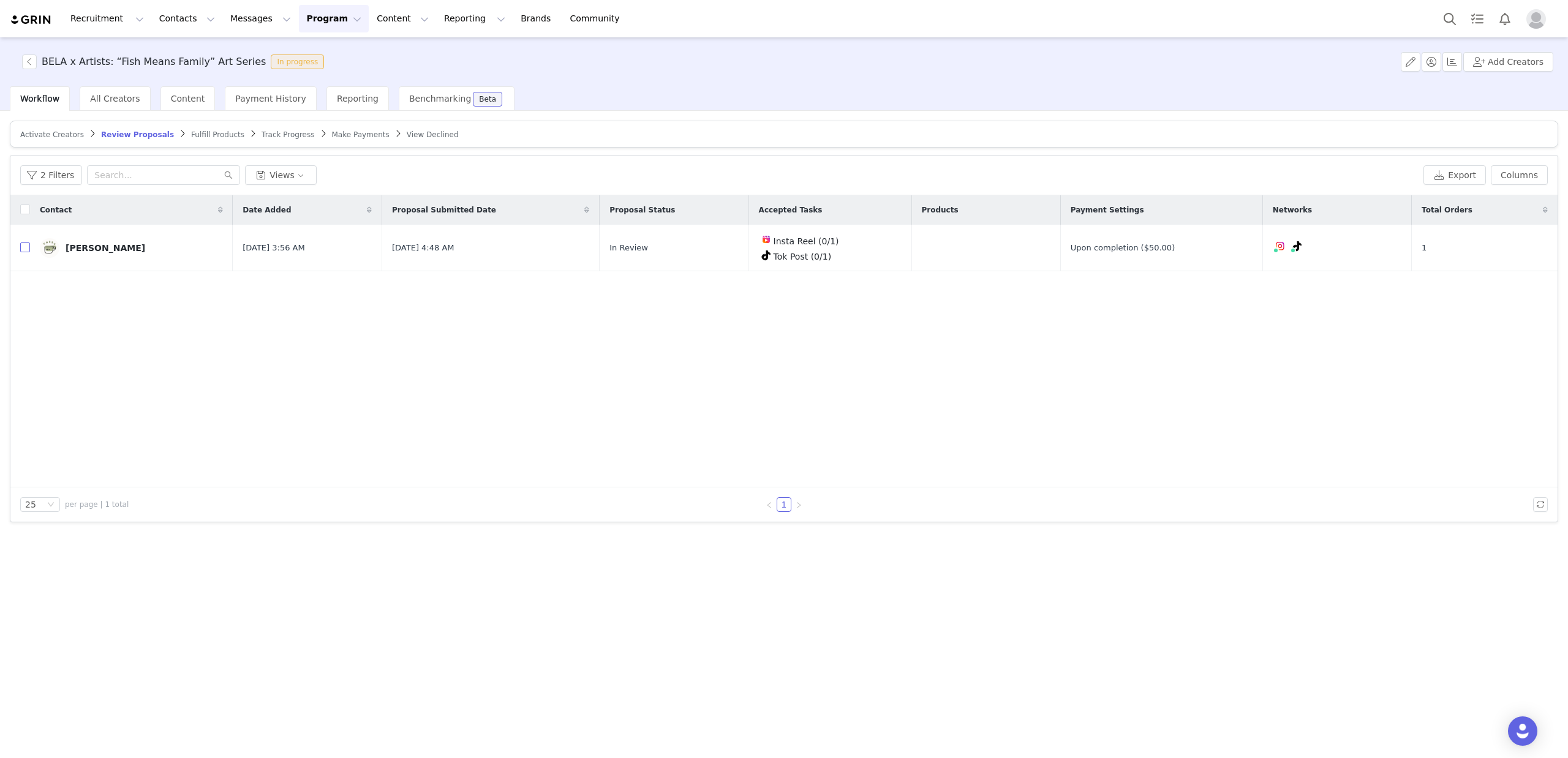
click at [21, 246] on input "checkbox" at bounding box center [25, 247] width 10 height 10
checkbox input "true"
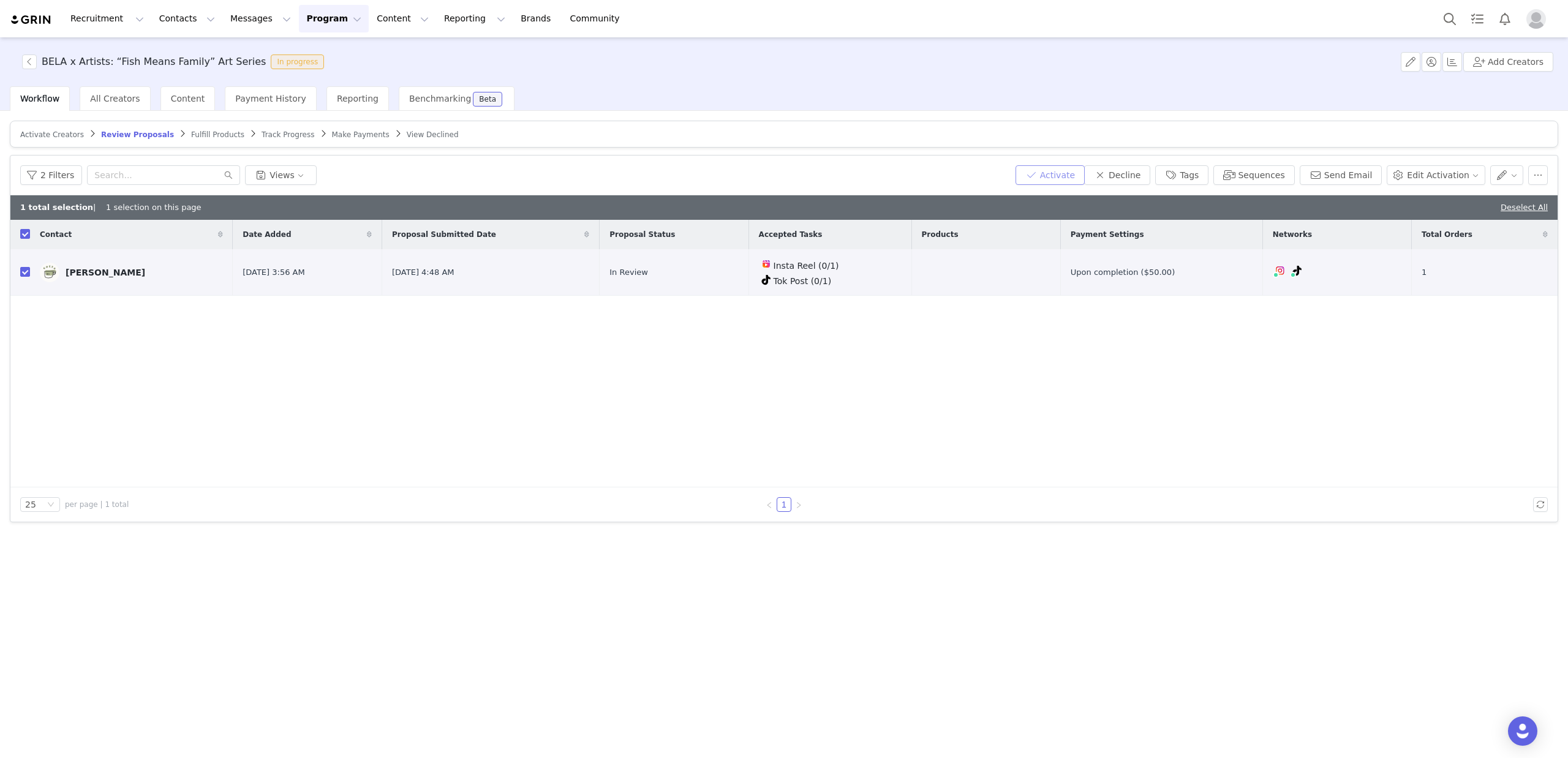
click at [1072, 177] on button "Activate" at bounding box center [1050, 174] width 70 height 19
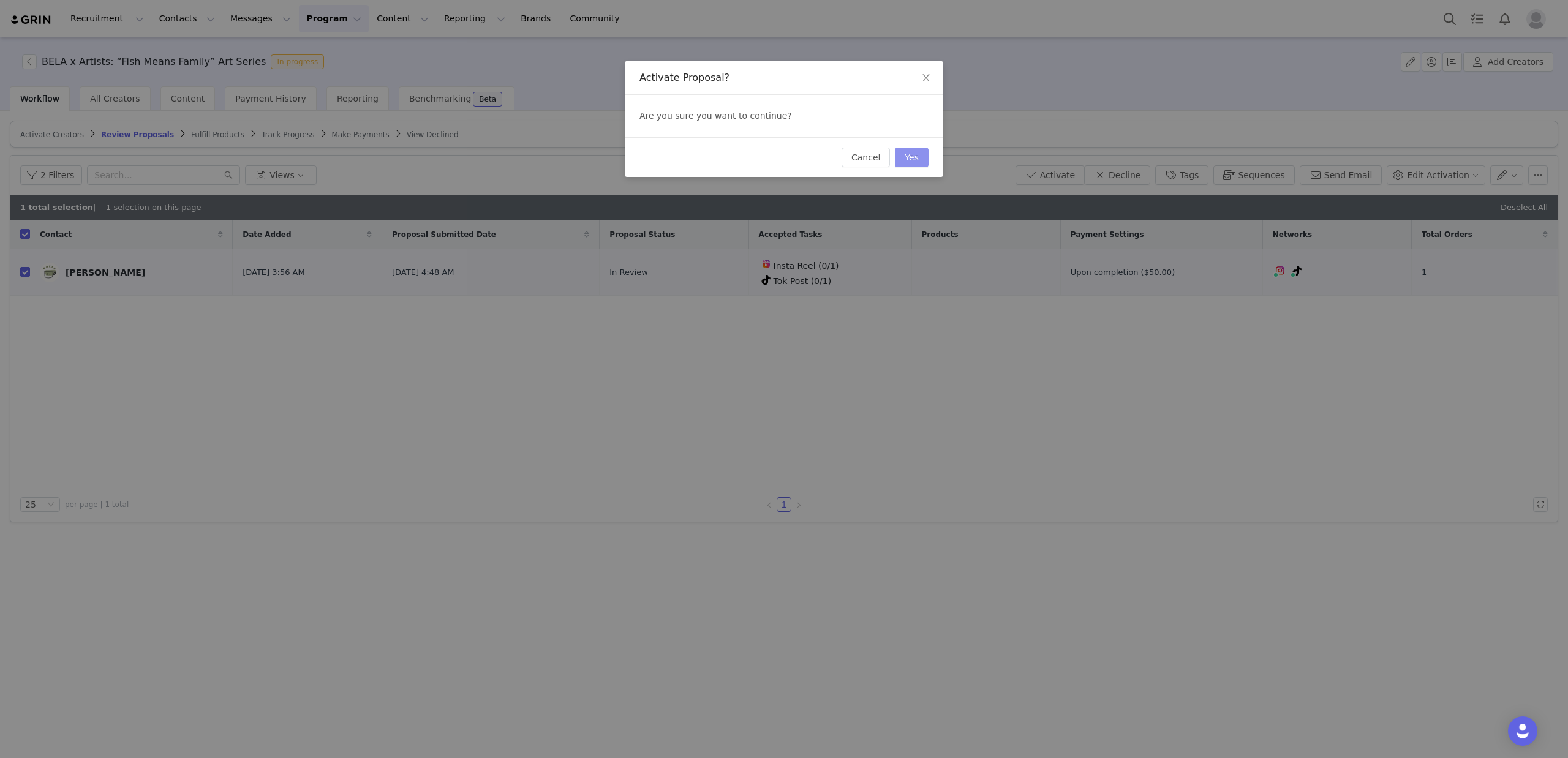
click at [917, 157] on button "Yes" at bounding box center [912, 157] width 33 height 19
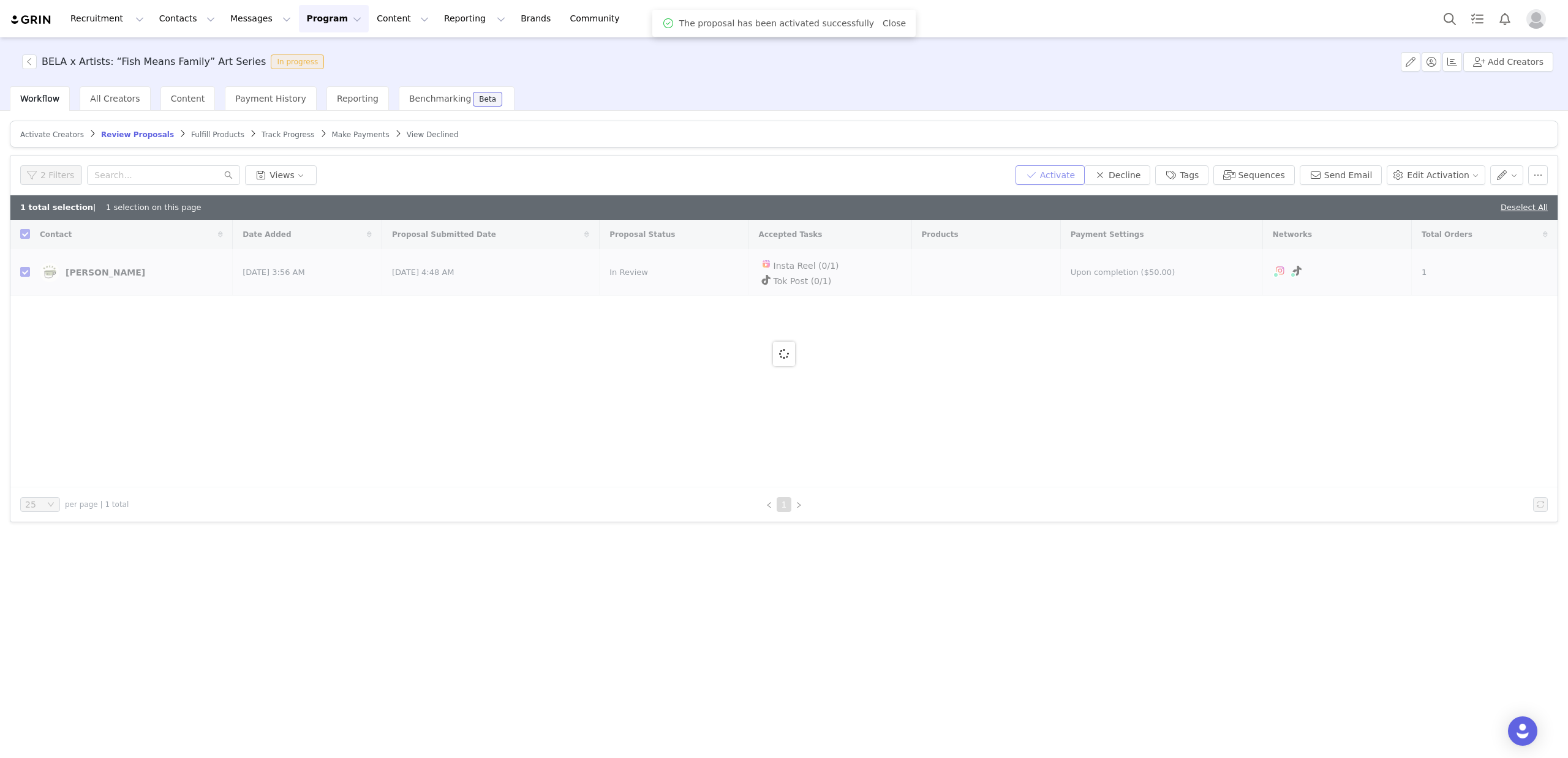
checkbox input "false"
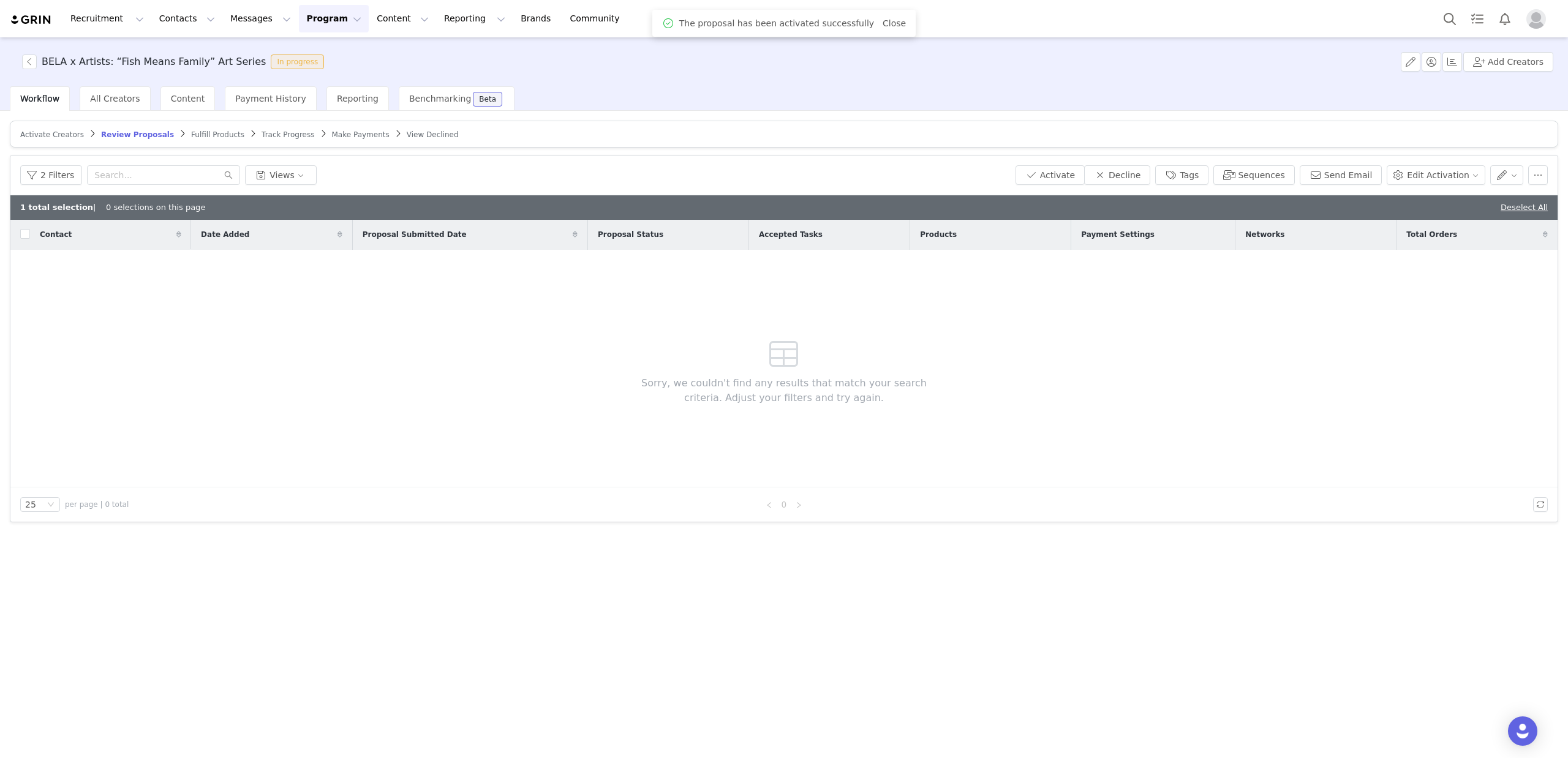
click at [191, 135] on span "Fulfill Products" at bounding box center [217, 135] width 53 height 8
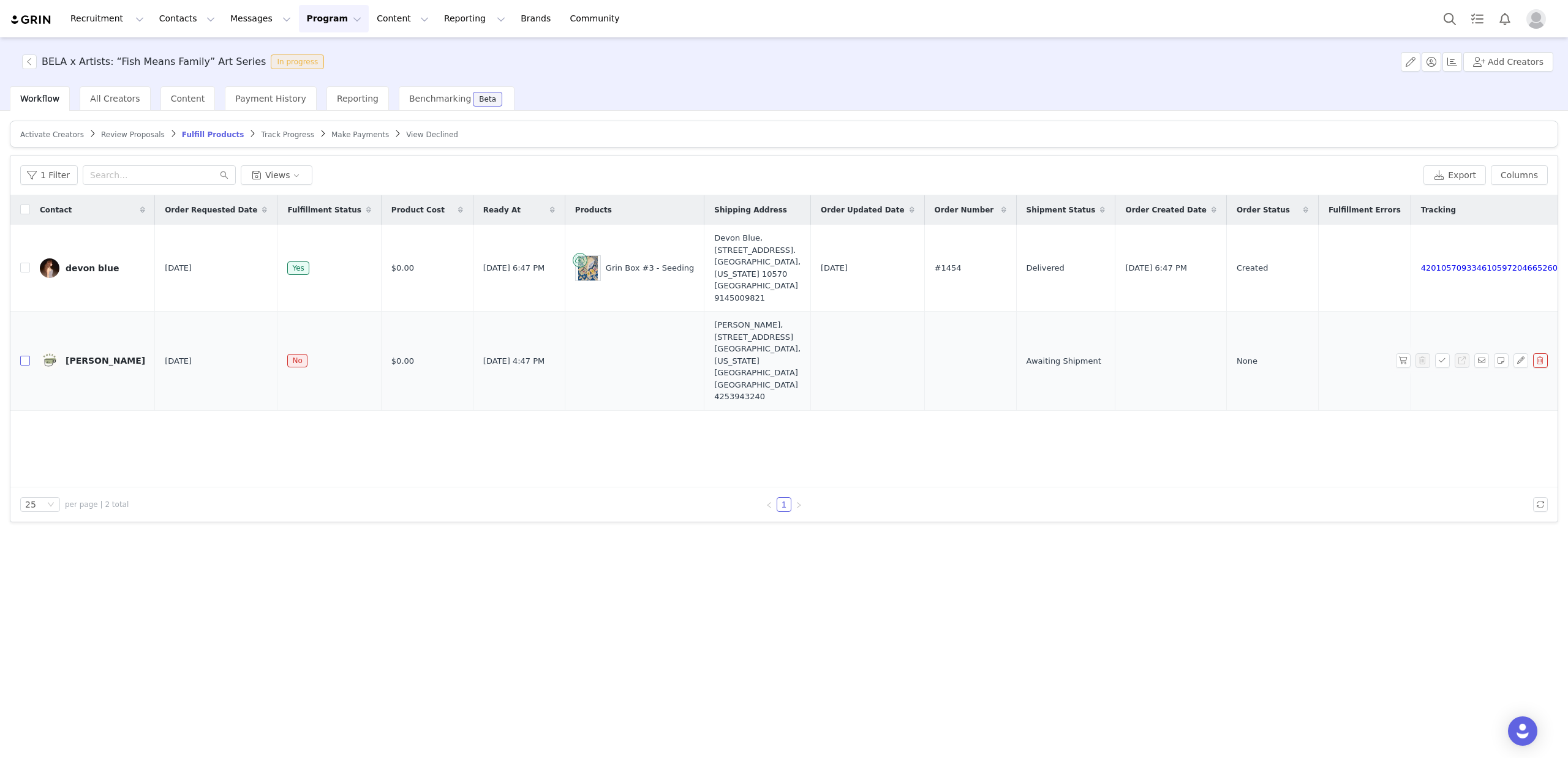
click at [23, 355] on input "checkbox" at bounding box center [25, 360] width 10 height 10
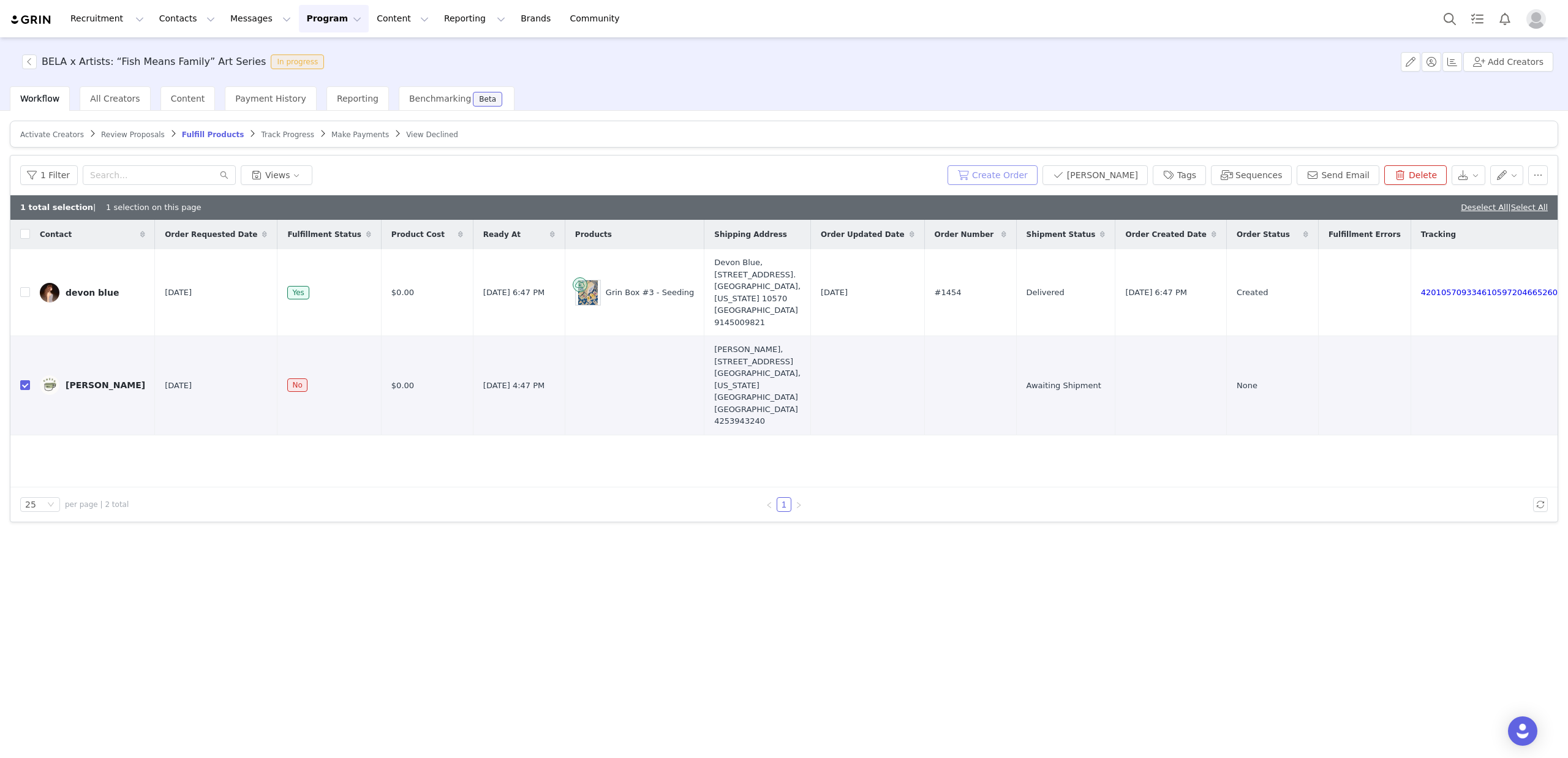
click at [1014, 176] on button "Create Order" at bounding box center [992, 174] width 90 height 19
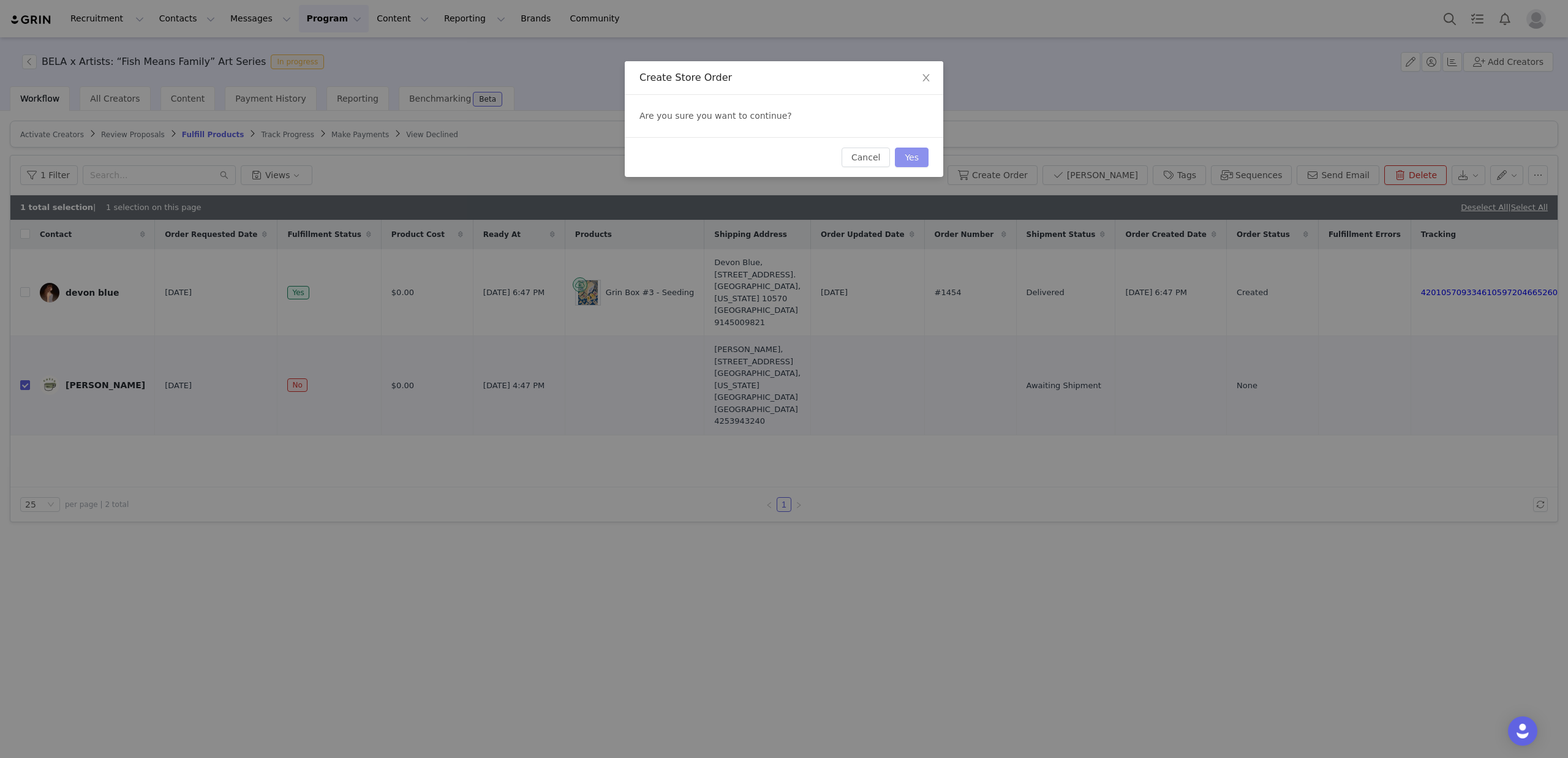
click at [914, 159] on button "Yes" at bounding box center [912, 157] width 33 height 19
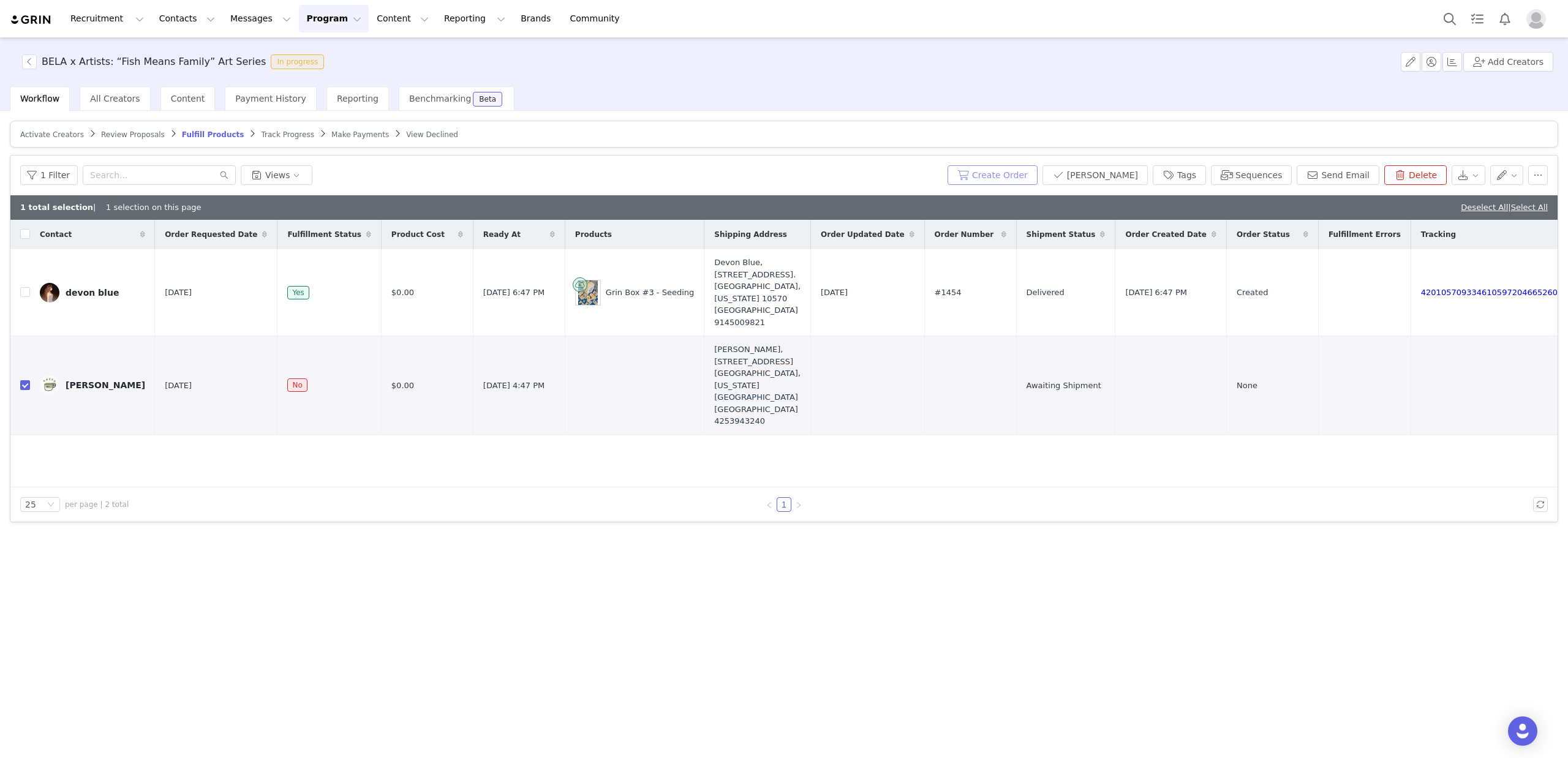
click at [1019, 171] on button "Create Order" at bounding box center [992, 174] width 90 height 19
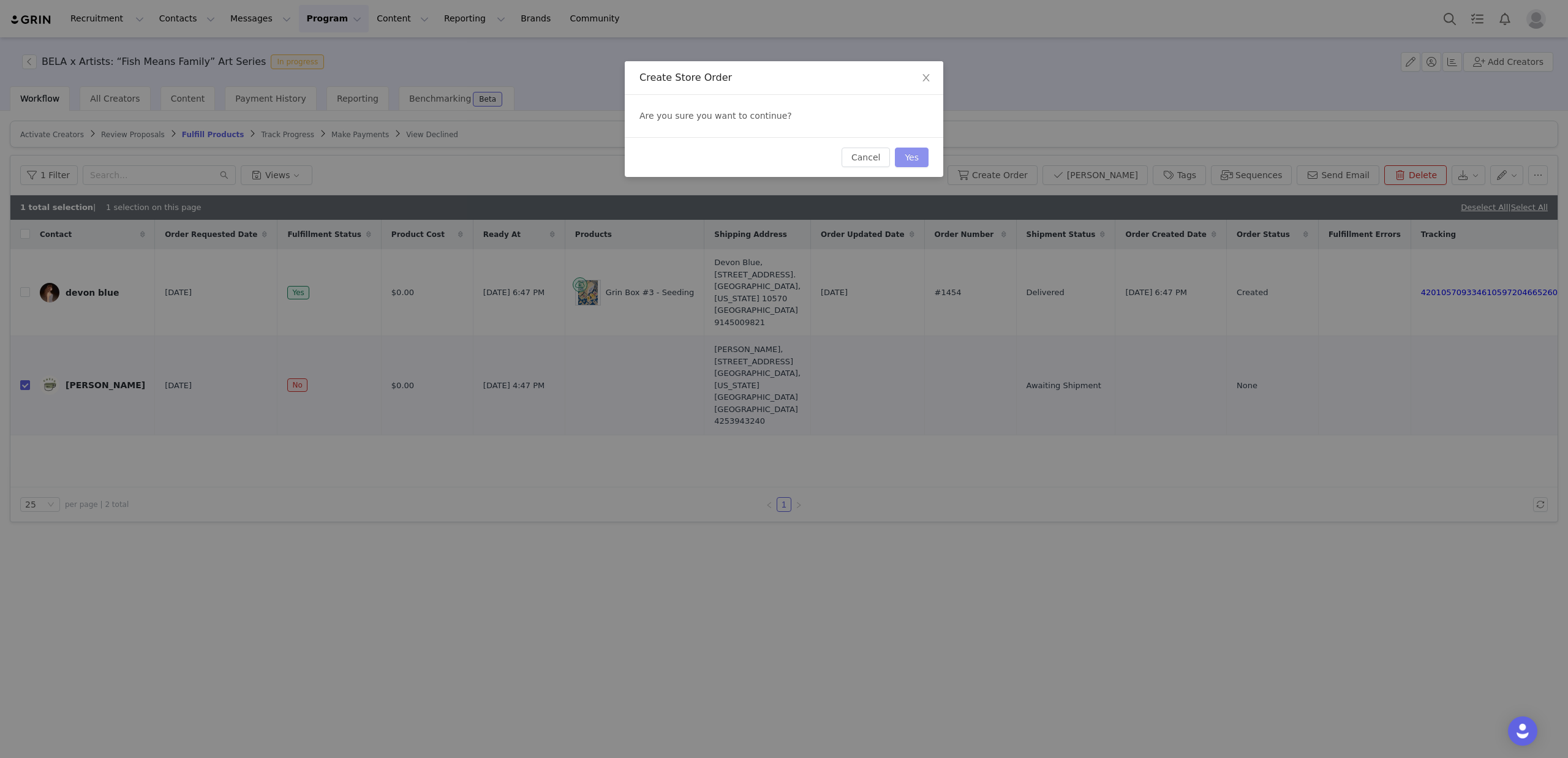
click at [921, 158] on button "Yes" at bounding box center [912, 157] width 33 height 19
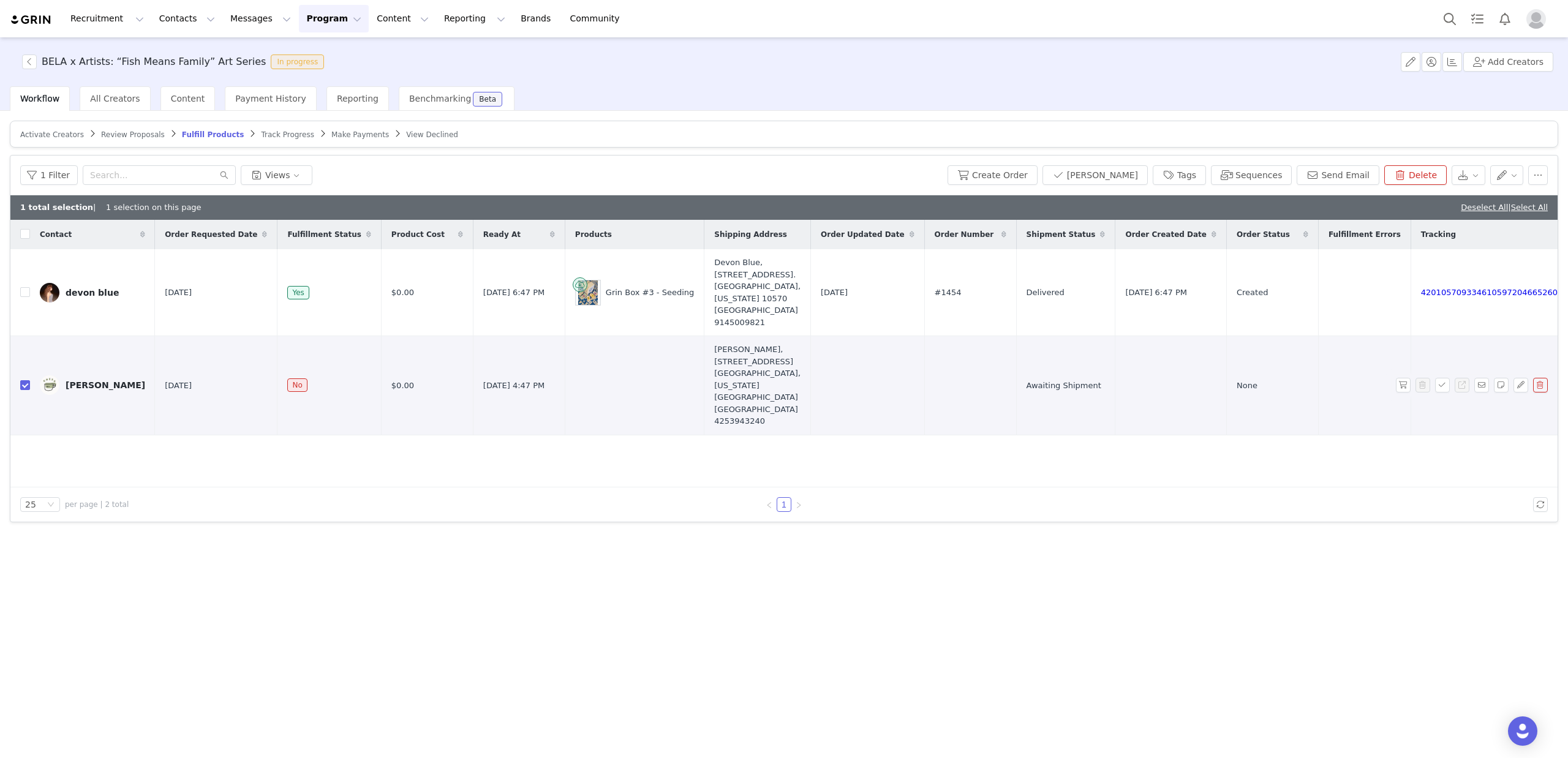
click at [23, 380] on input "checkbox" at bounding box center [25, 385] width 10 height 10
checkbox input "false"
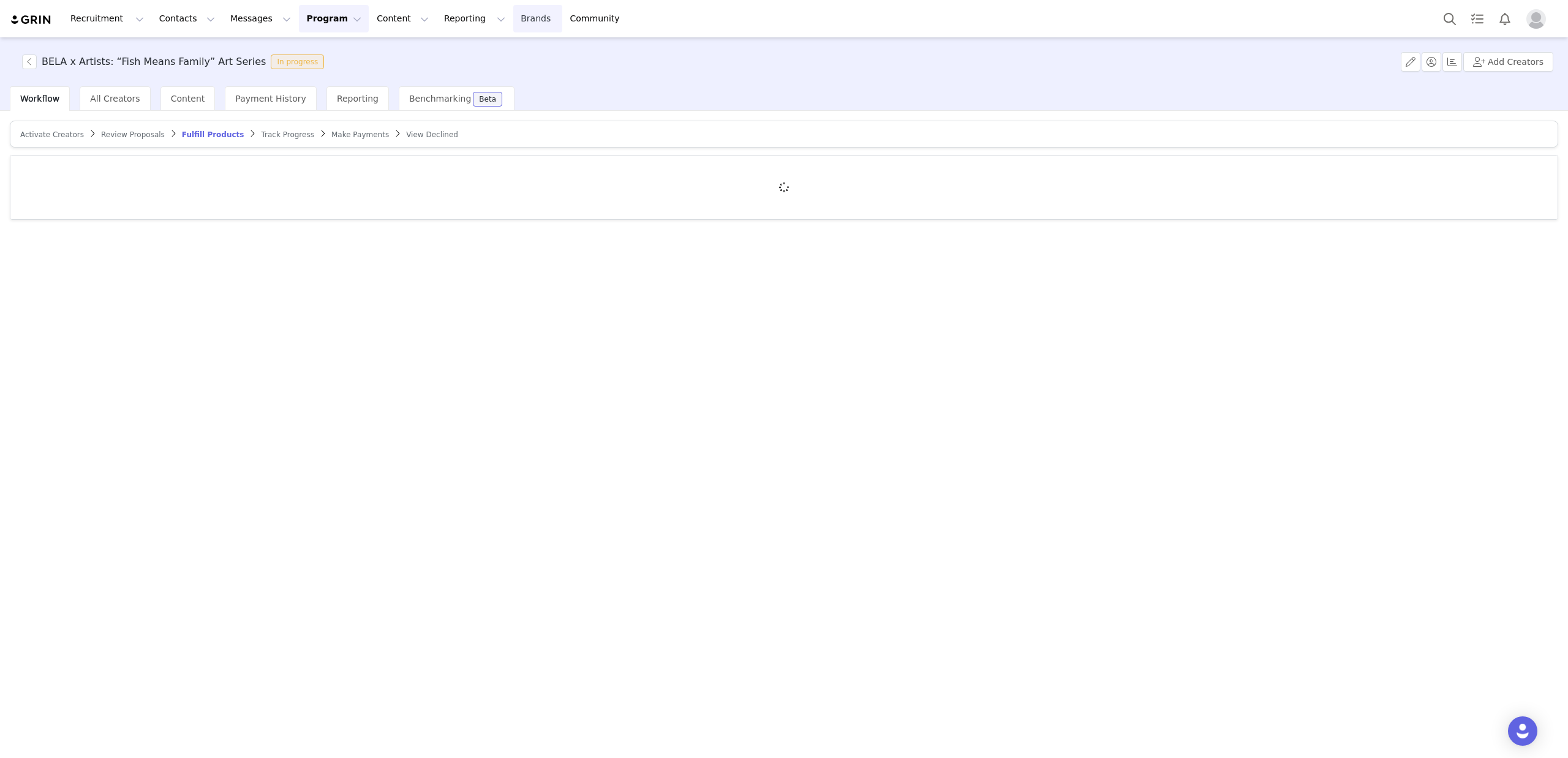
click at [513, 24] on link "Brands Brands" at bounding box center [538, 19] width 48 height 28
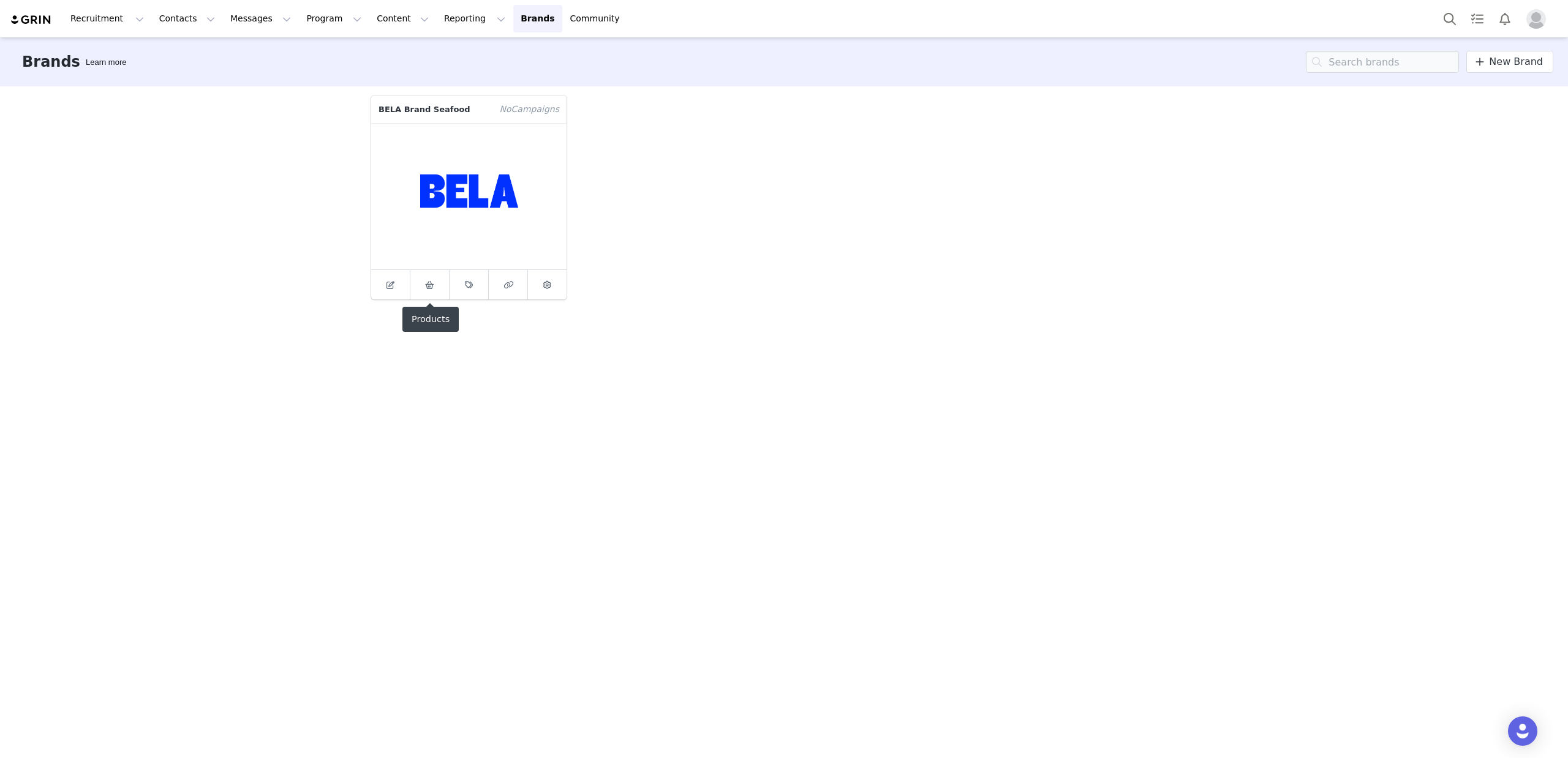
drag, startPoint x: 427, startPoint y: 277, endPoint x: 384, endPoint y: 312, distance: 55.4
click at [426, 277] on span at bounding box center [430, 285] width 15 height 15
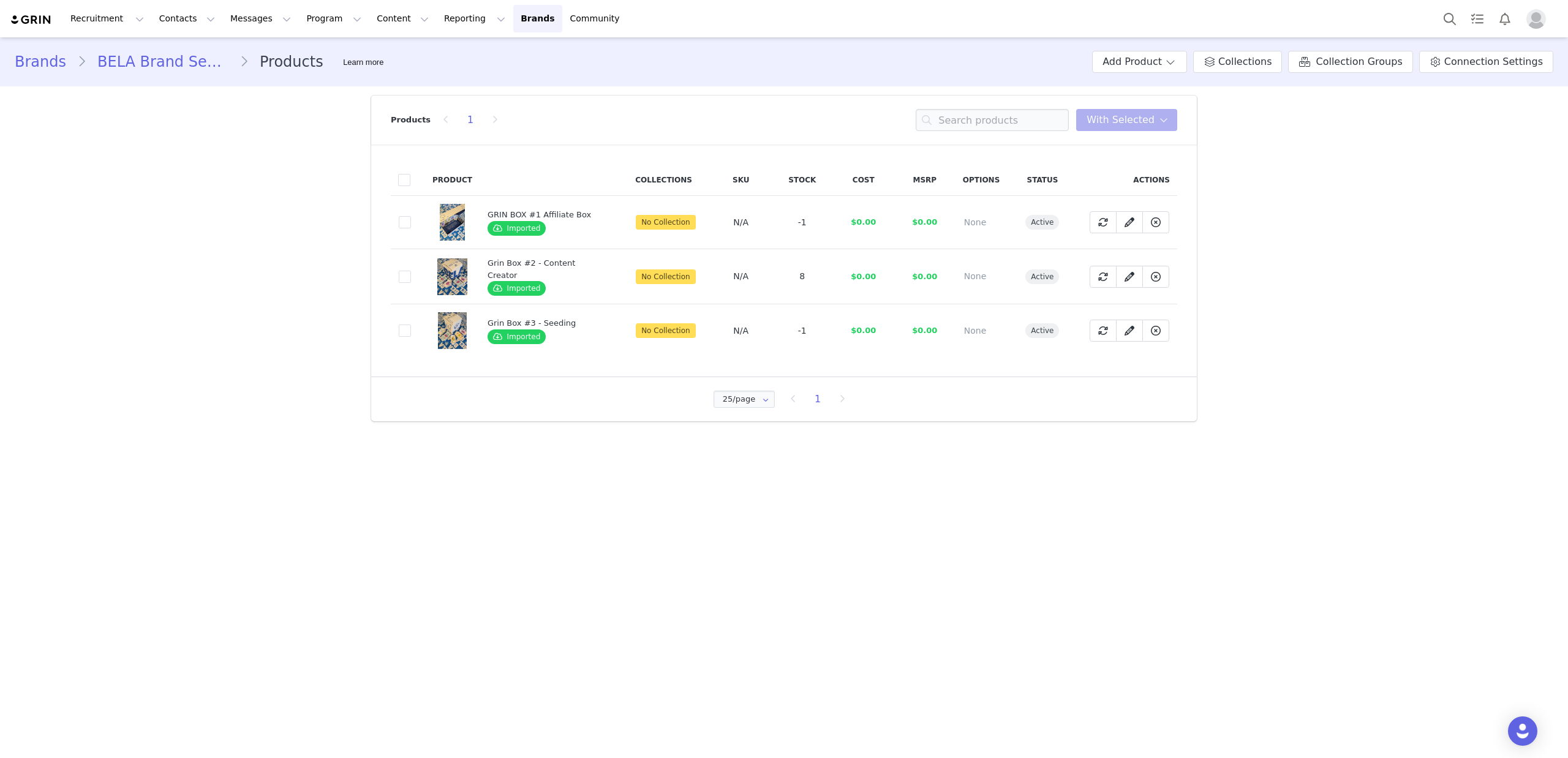
click at [48, 67] on link "Brands" at bounding box center [45, 62] width 62 height 22
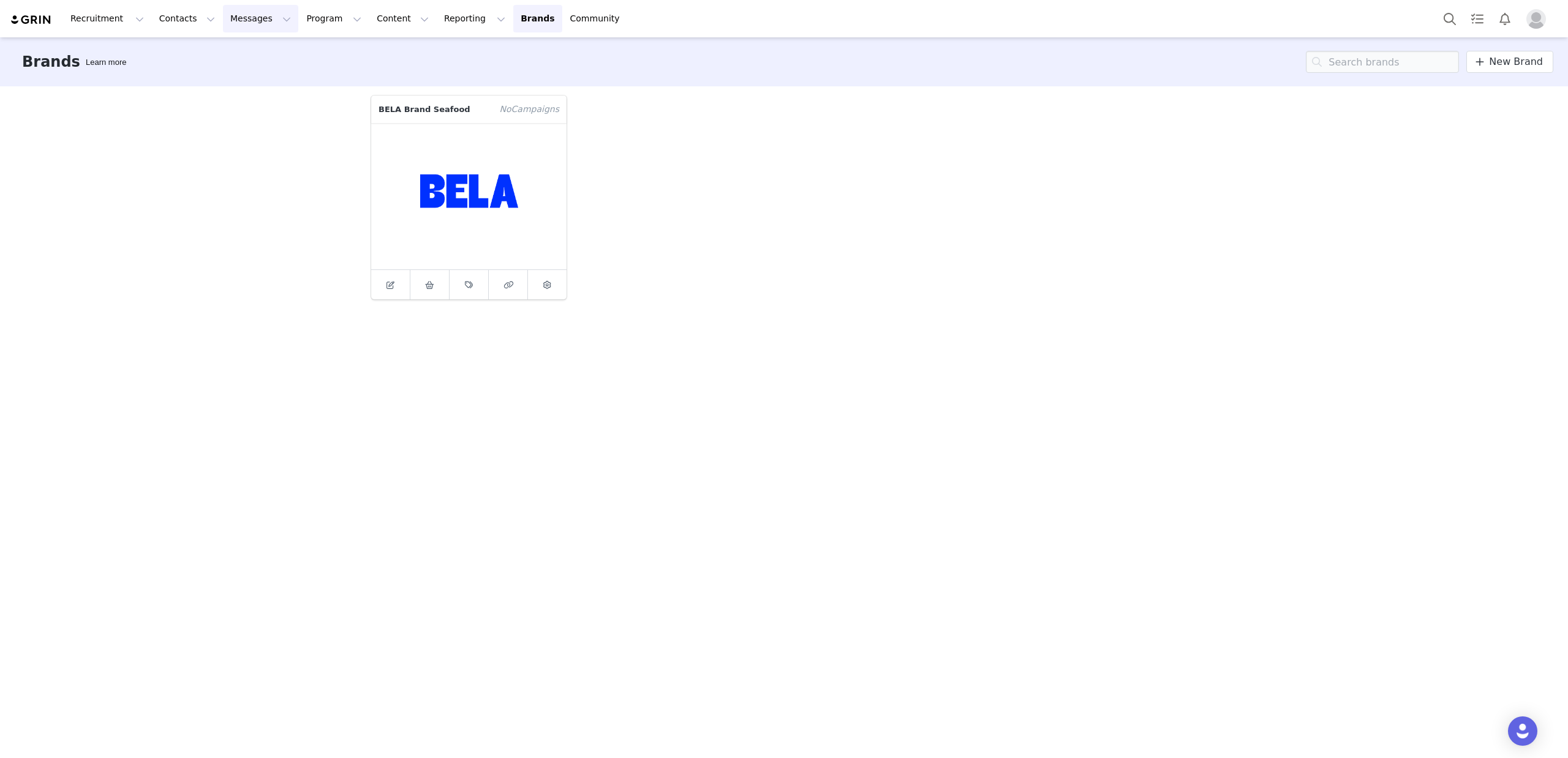
click at [253, 30] on button "Messages Messages" at bounding box center [260, 19] width 75 height 28
click at [314, 20] on button "Program Program" at bounding box center [333, 19] width 70 height 28
click at [313, 51] on p "Activations" at bounding box center [313, 54] width 47 height 13
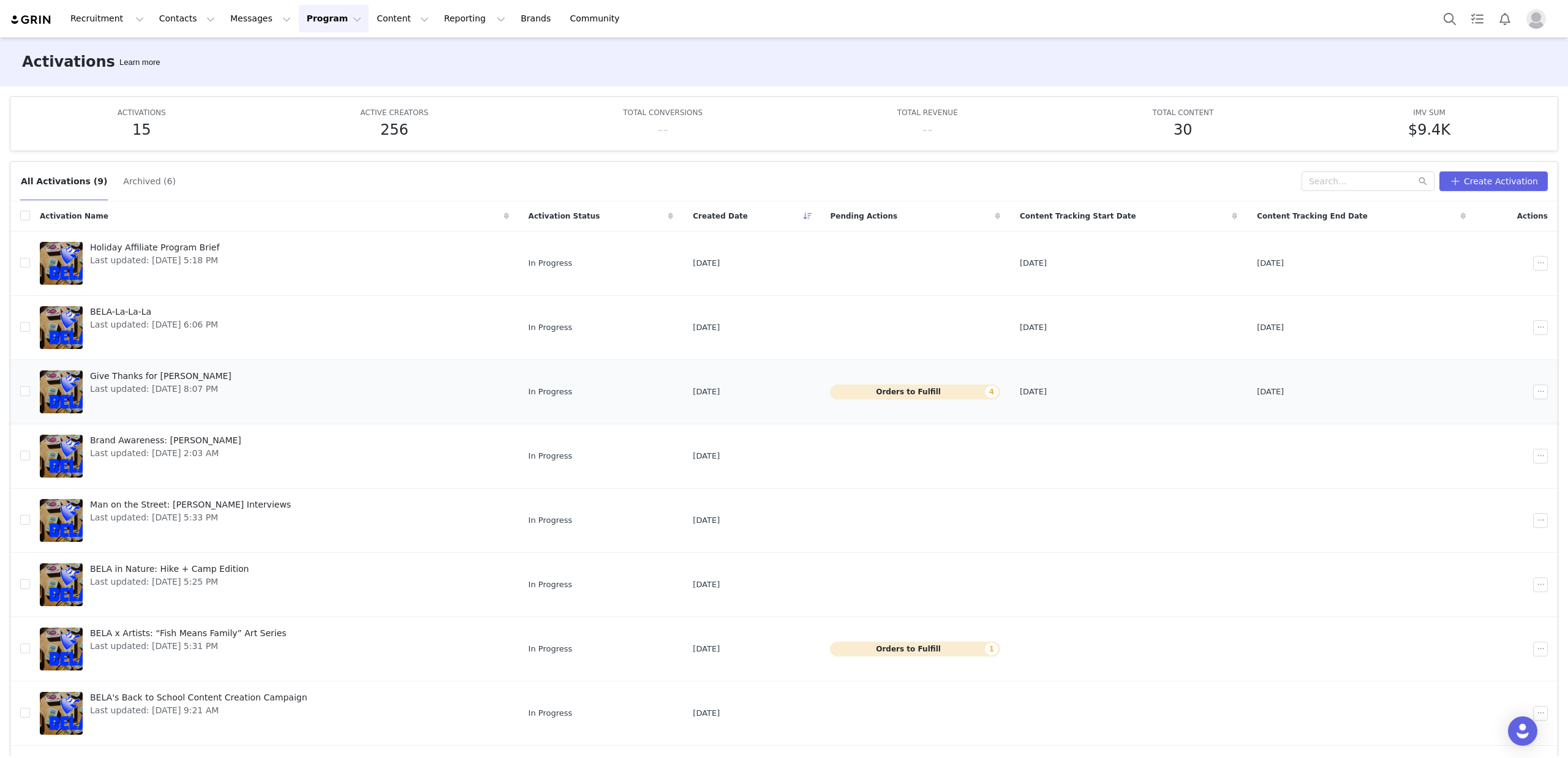
scroll to position [33, 0]
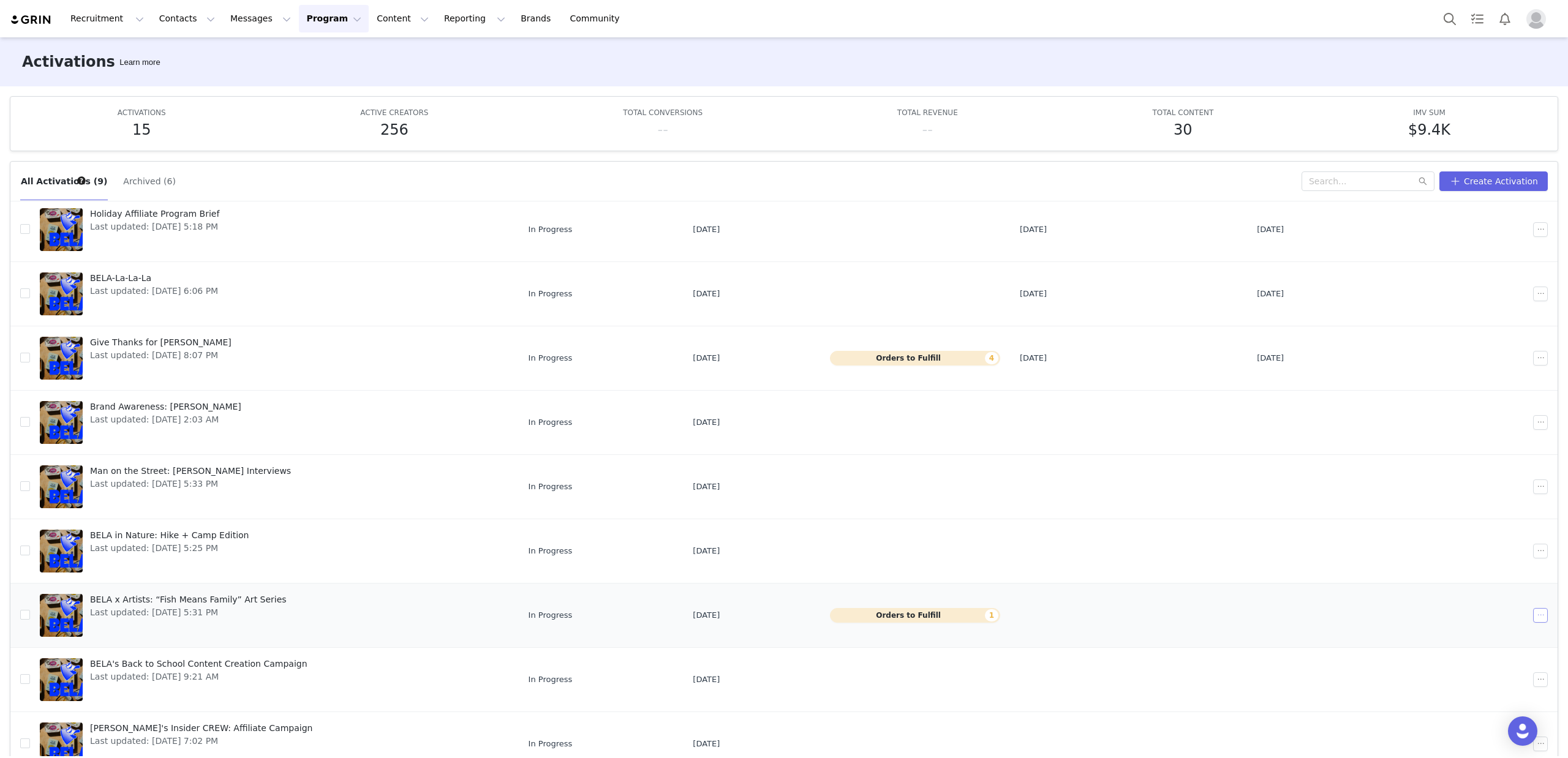
click at [1541, 614] on button "button" at bounding box center [1541, 615] width 15 height 15
click at [1484, 636] on div "Edit" at bounding box center [1494, 637] width 106 height 14
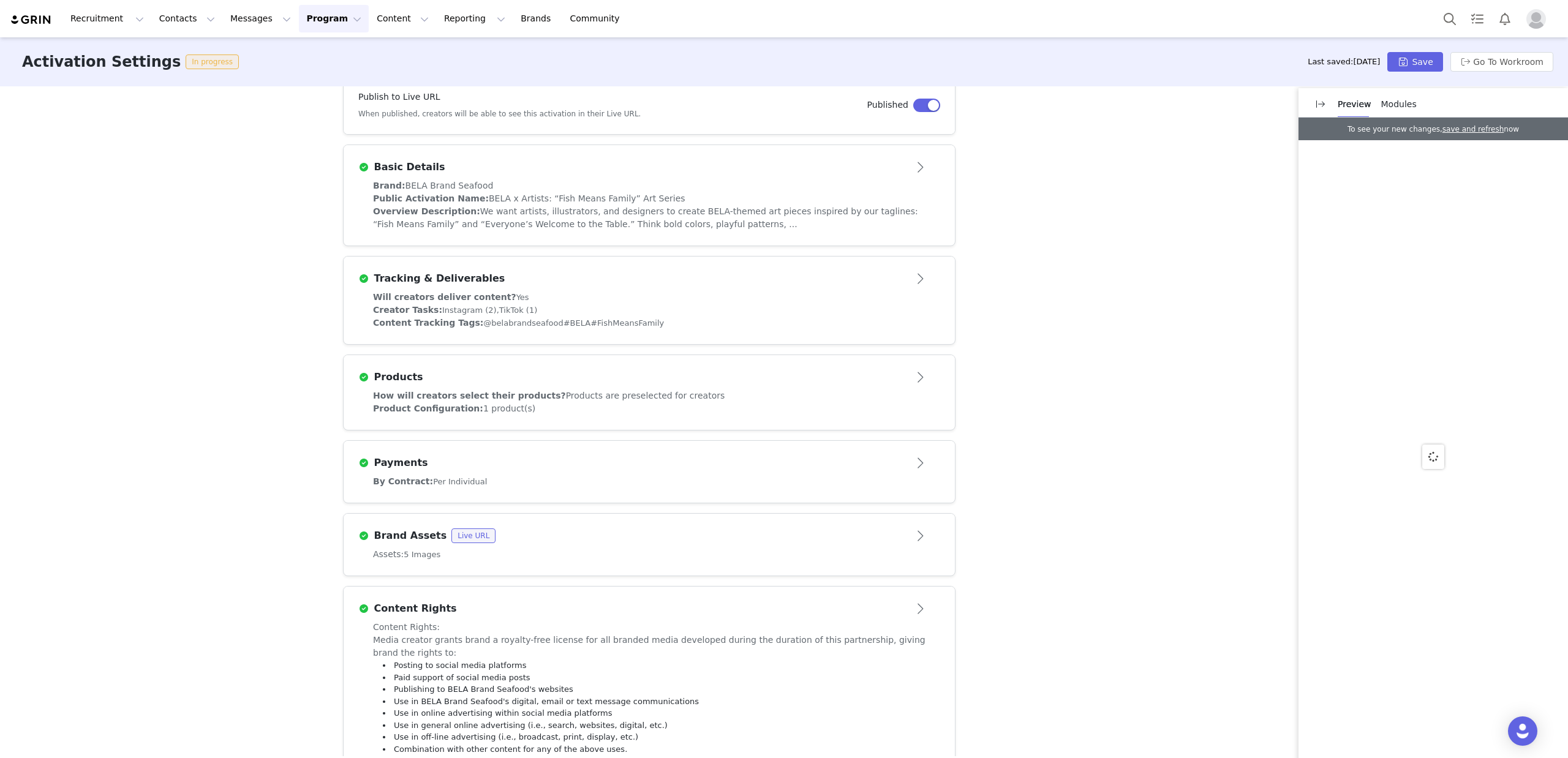
scroll to position [269, 0]
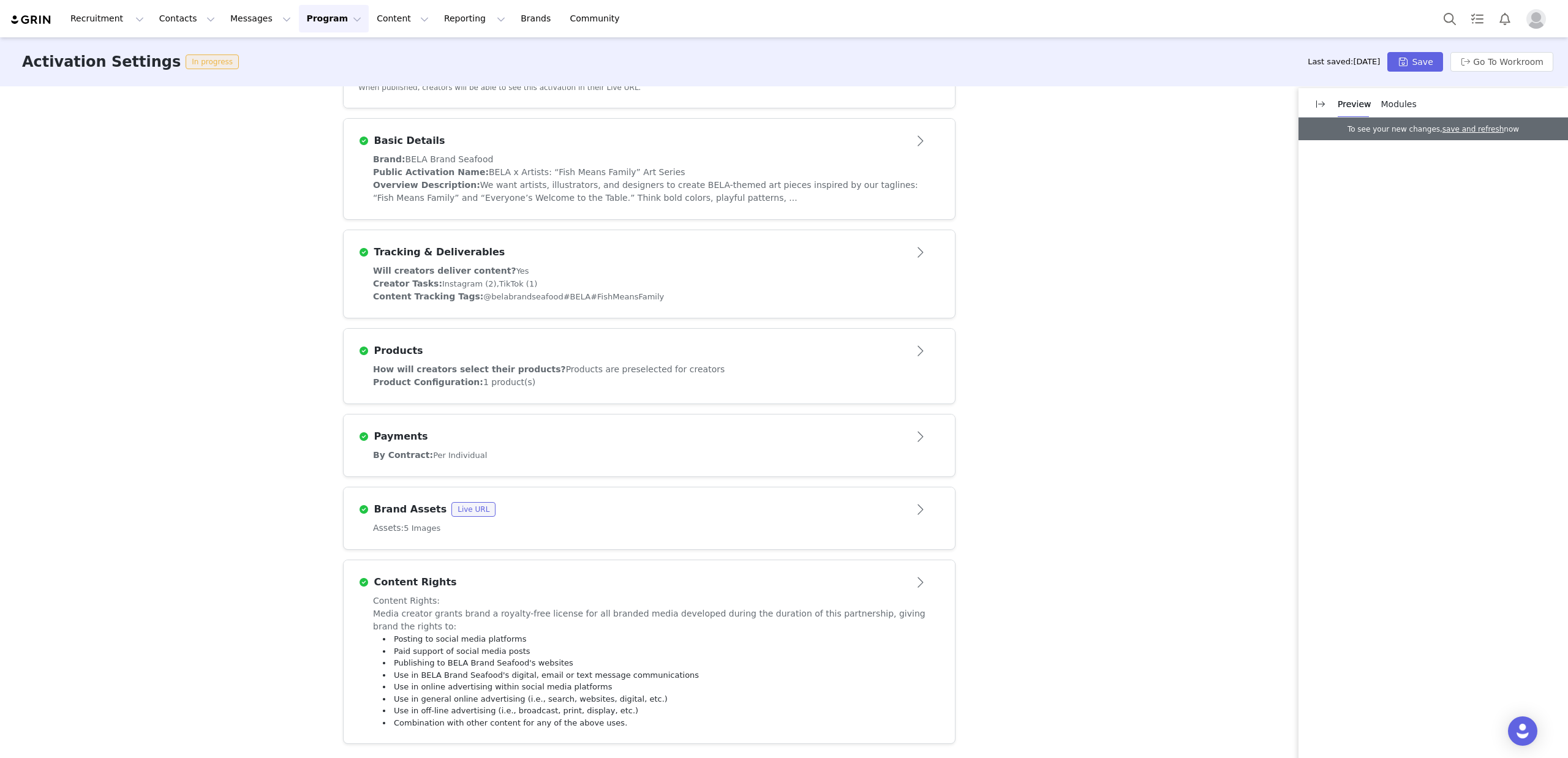
click at [727, 373] on div "How will creators select their products? Products are preselected for creators" at bounding box center [649, 369] width 552 height 13
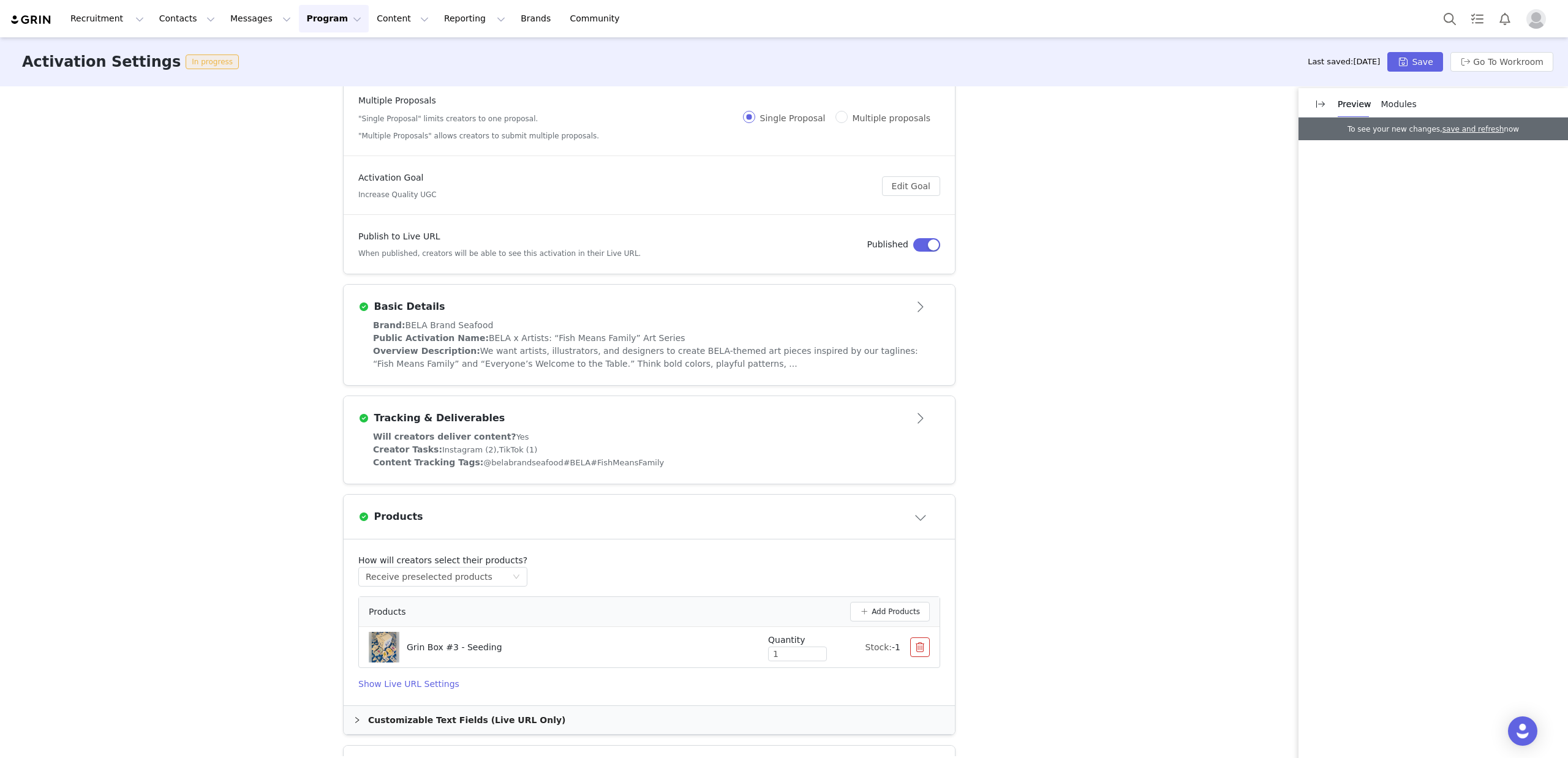
scroll to position [0, 0]
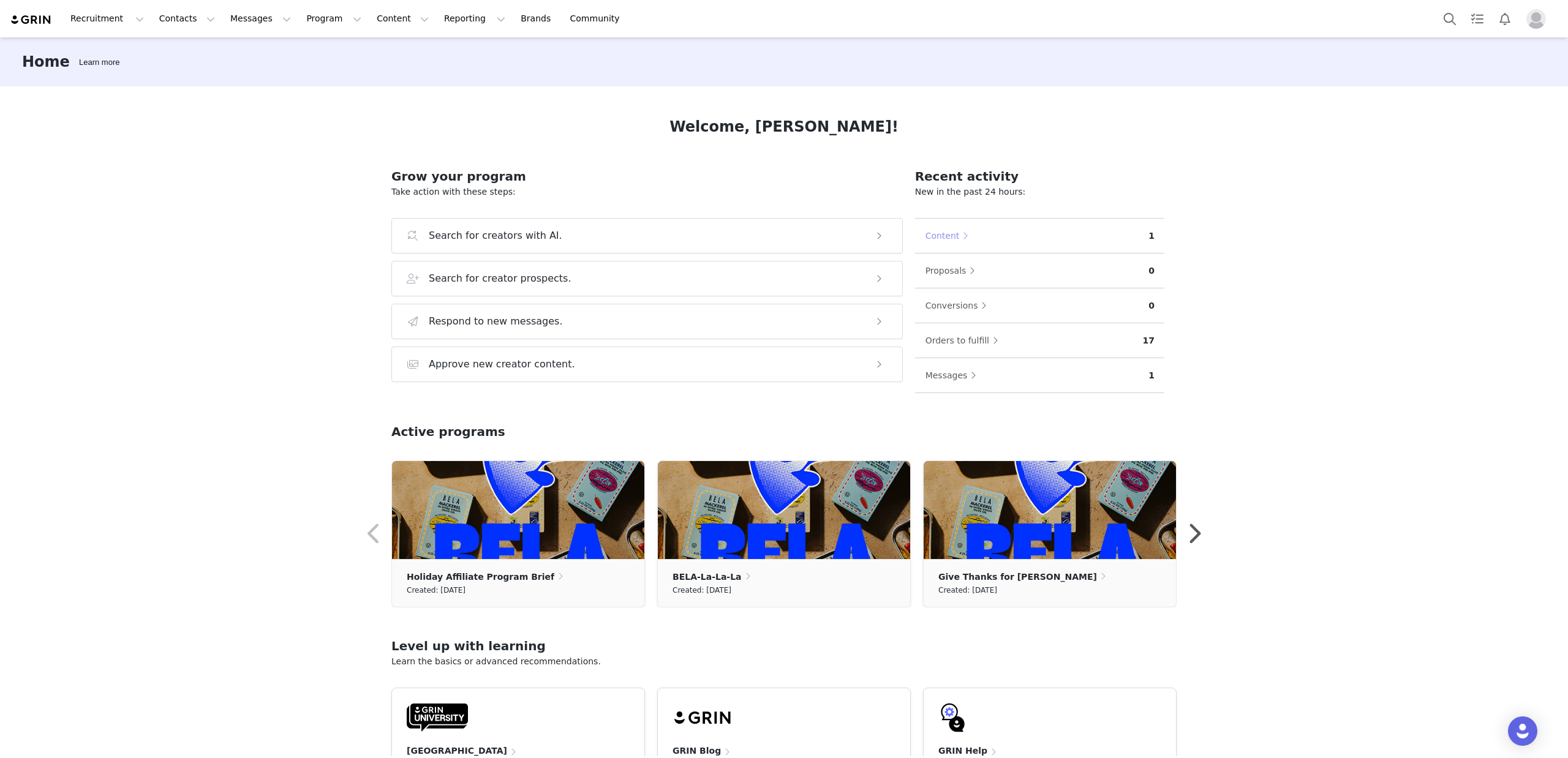
click at [950, 236] on button "Content" at bounding box center [950, 235] width 50 height 19
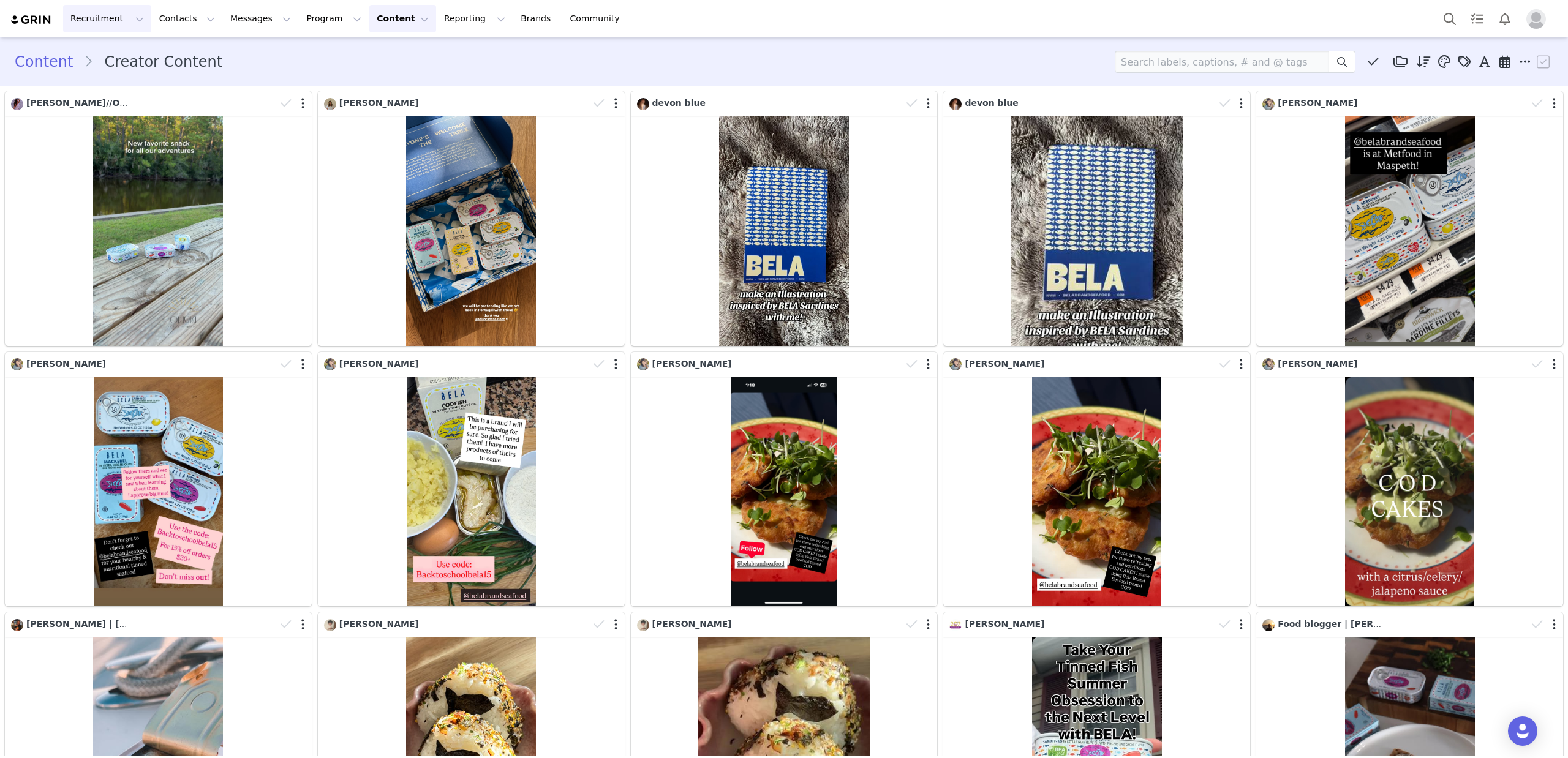
scroll to position [1, 0]
click at [321, 24] on button "Program Program" at bounding box center [333, 19] width 70 height 28
click at [342, 55] on div "Activations" at bounding box center [328, 54] width 82 height 13
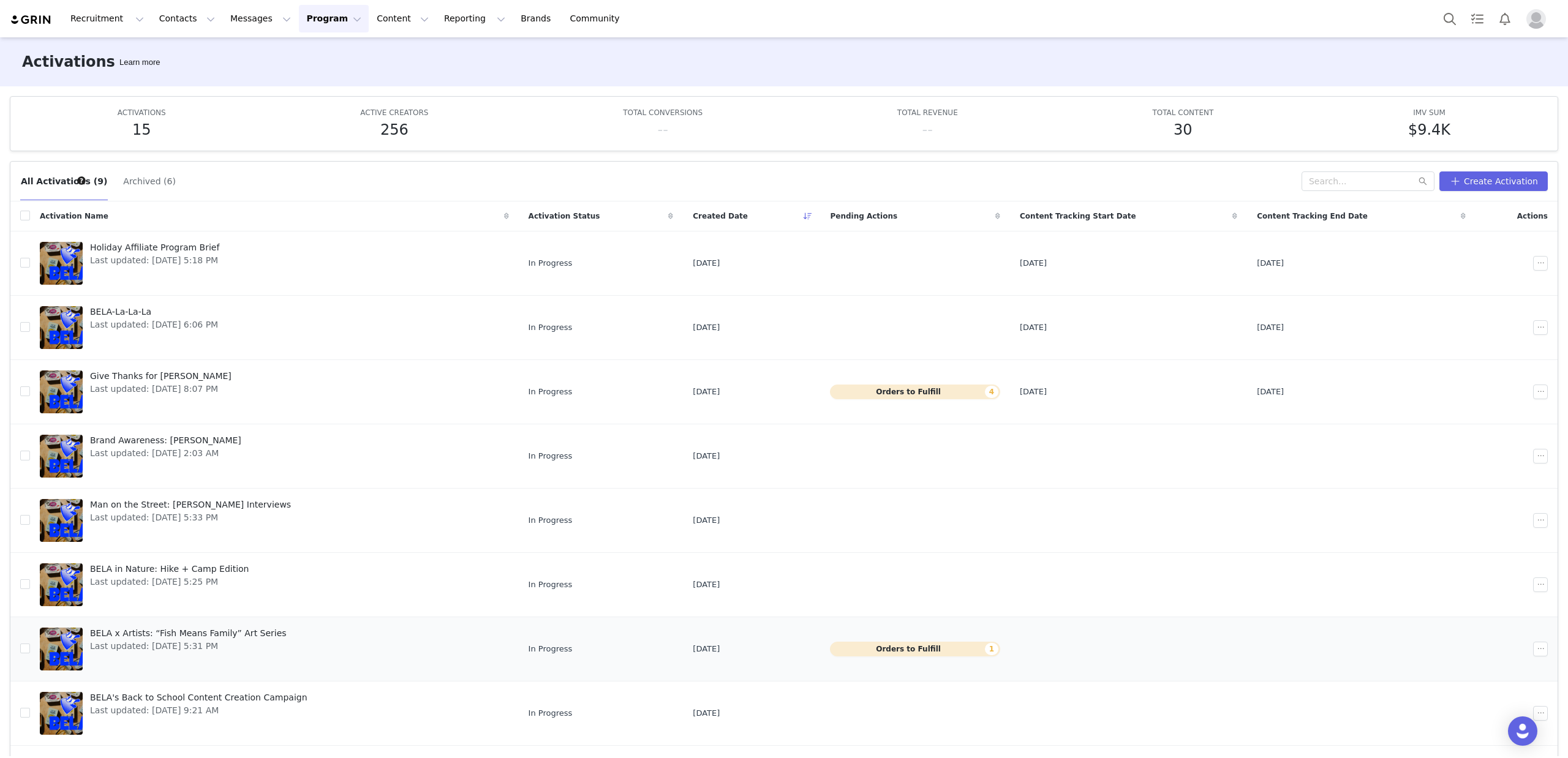
click at [911, 643] on button "Orders to Fulfill 1" at bounding box center [914, 649] width 170 height 15
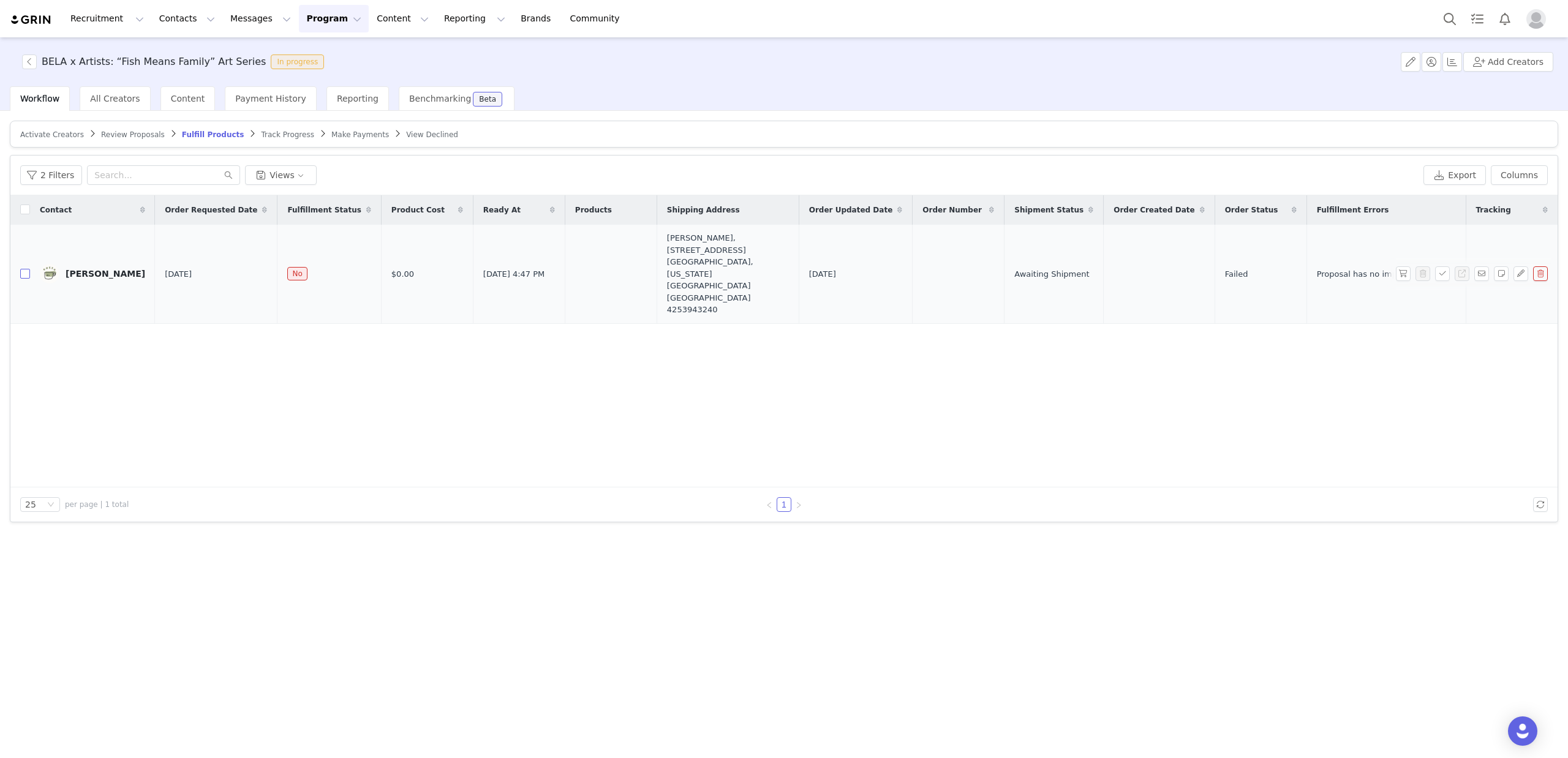
click at [28, 269] on input "checkbox" at bounding box center [25, 274] width 10 height 10
checkbox input "true"
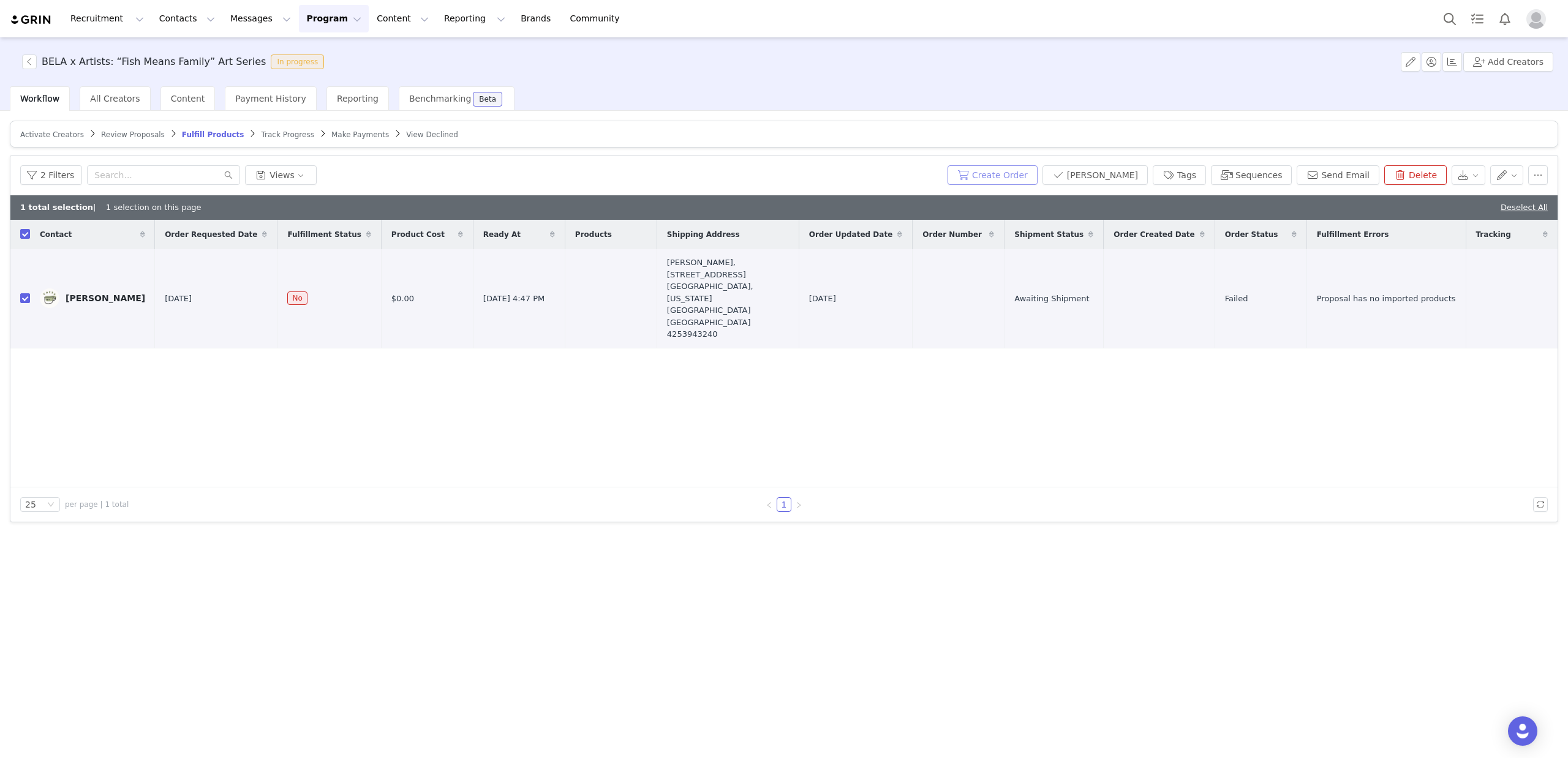
click at [1009, 170] on button "Create Order" at bounding box center [992, 174] width 90 height 19
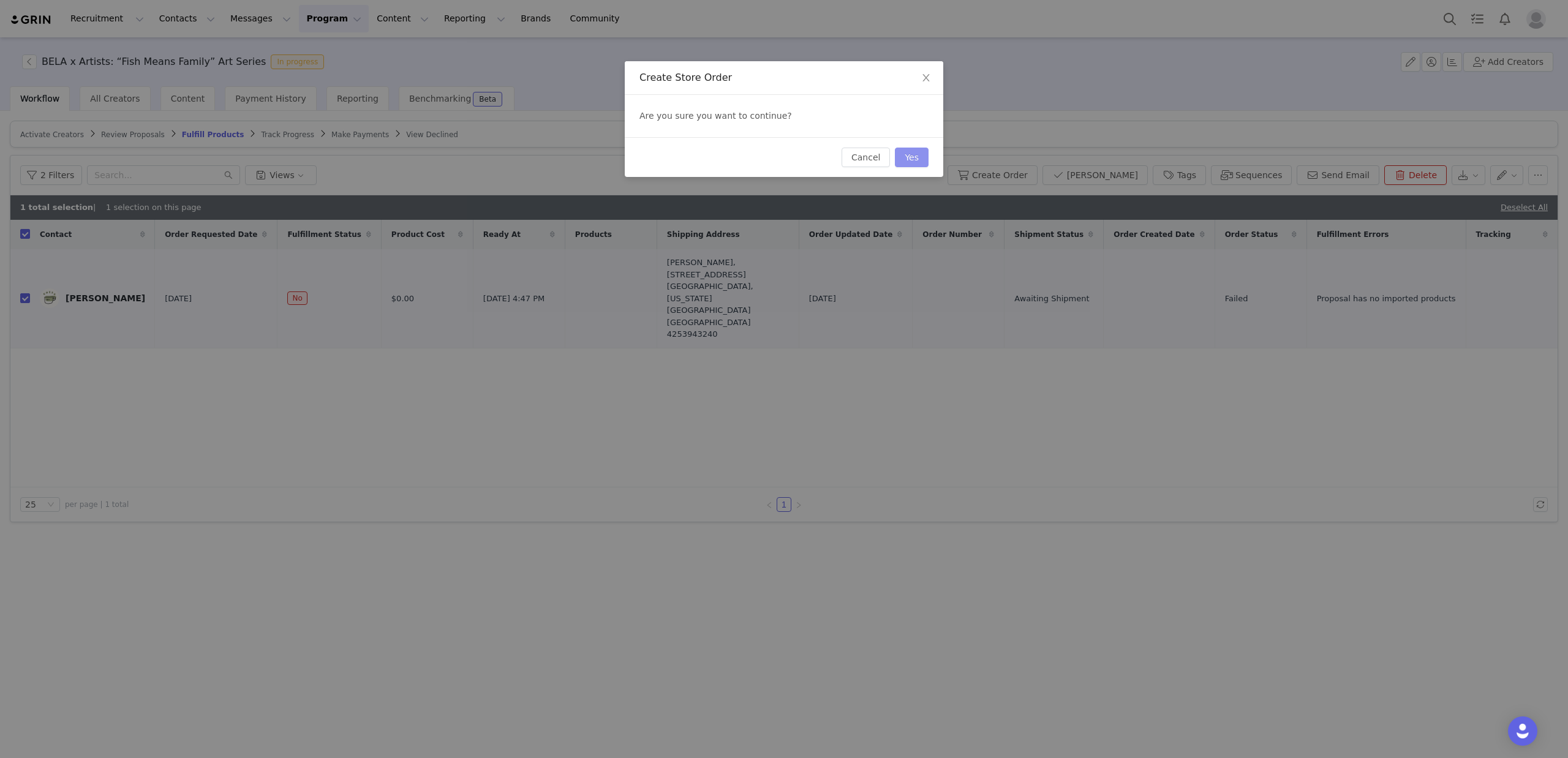
click at [921, 162] on button "Yes" at bounding box center [912, 157] width 33 height 19
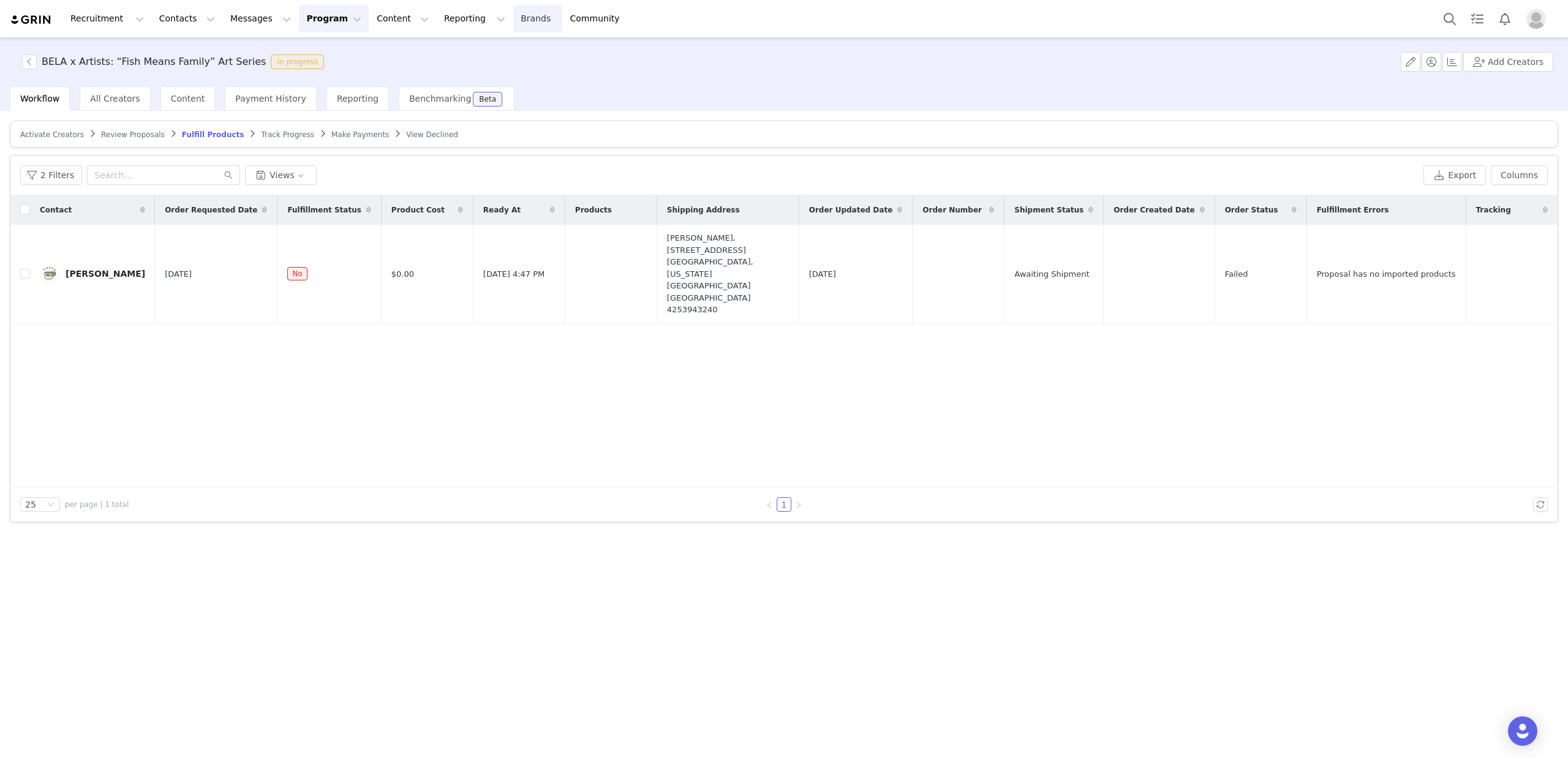
click at [513, 19] on link "Brands Brands" at bounding box center [538, 19] width 48 height 28
click at [20, 269] on input "checkbox" at bounding box center [25, 274] width 10 height 10
checkbox input "true"
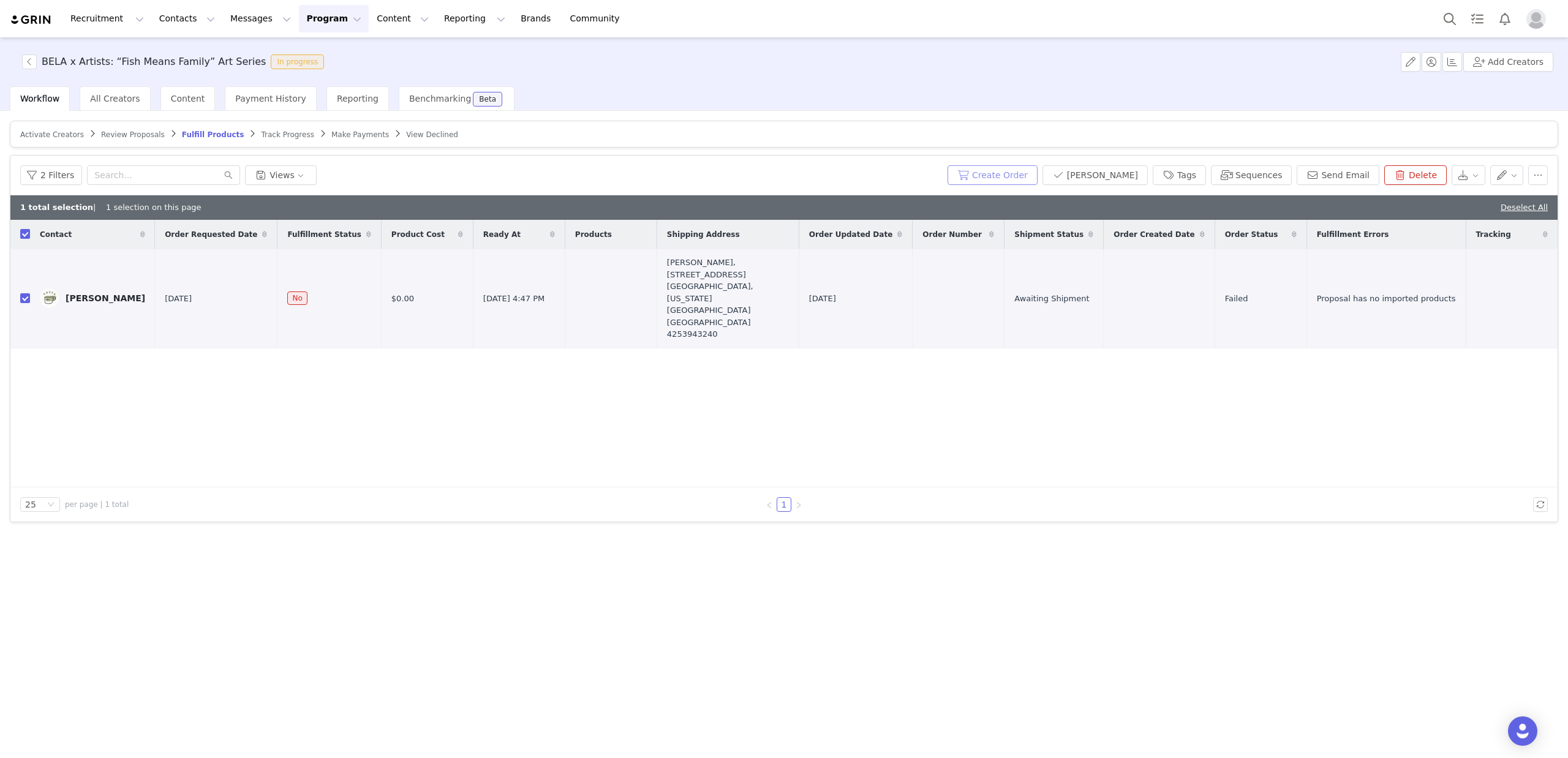
click at [1017, 172] on button "Create Order" at bounding box center [992, 174] width 90 height 19
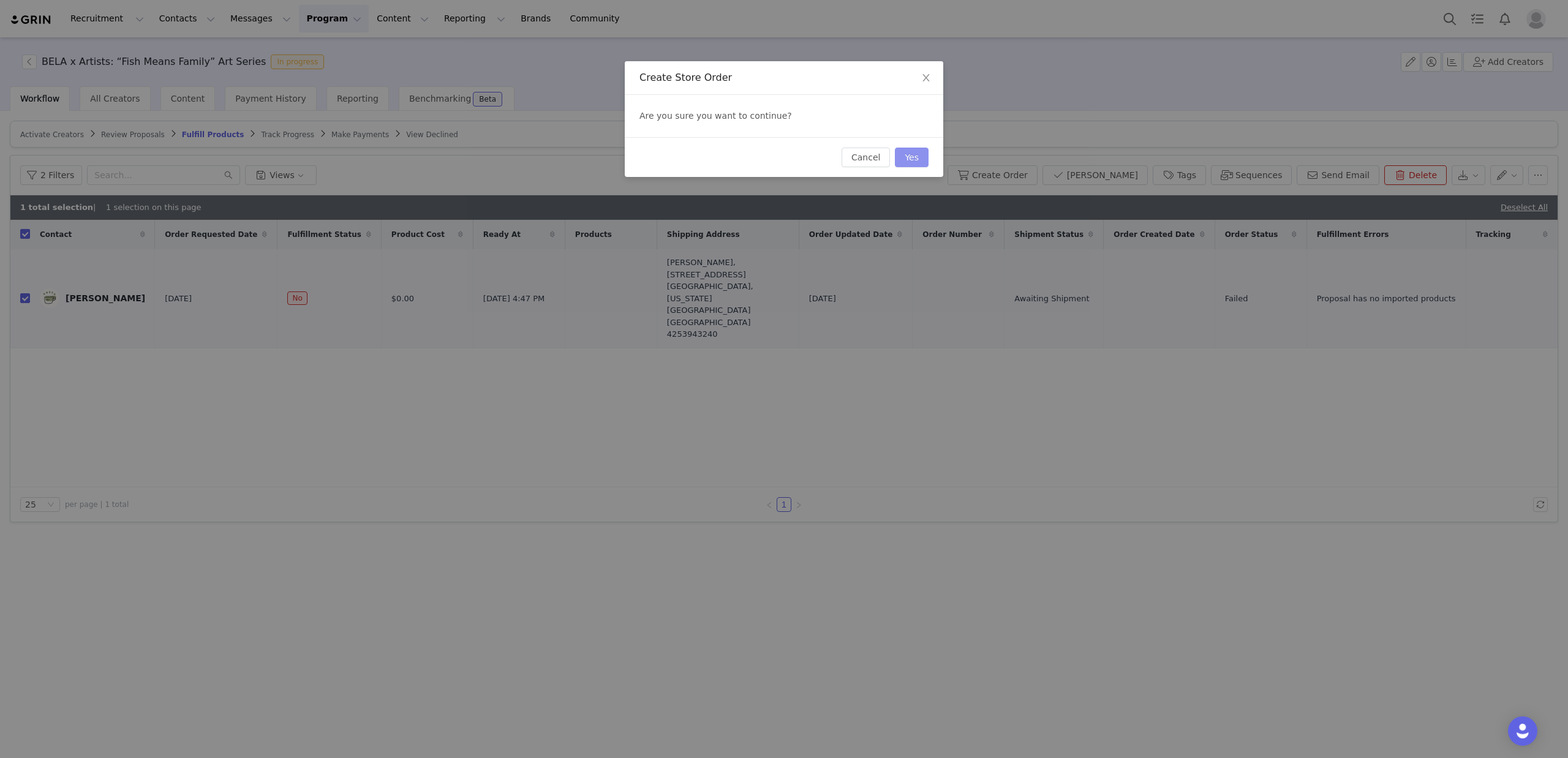
click at [922, 156] on button "Yes" at bounding box center [912, 157] width 33 height 19
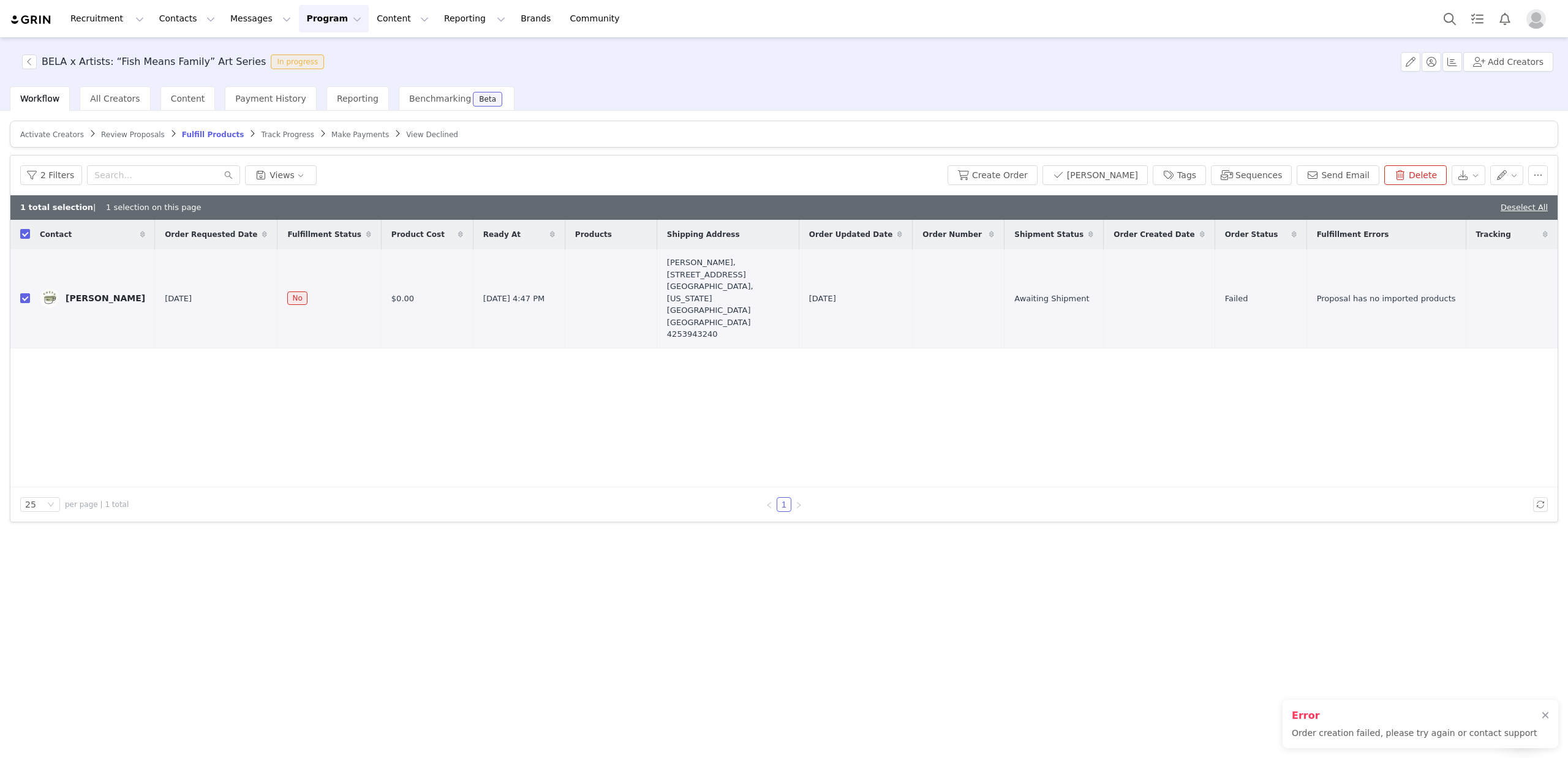
click at [960, 394] on div "Contact Order Requested Date Fulfillment Status Product Cost Ready At Products …" at bounding box center [784, 353] width 1548 height 267
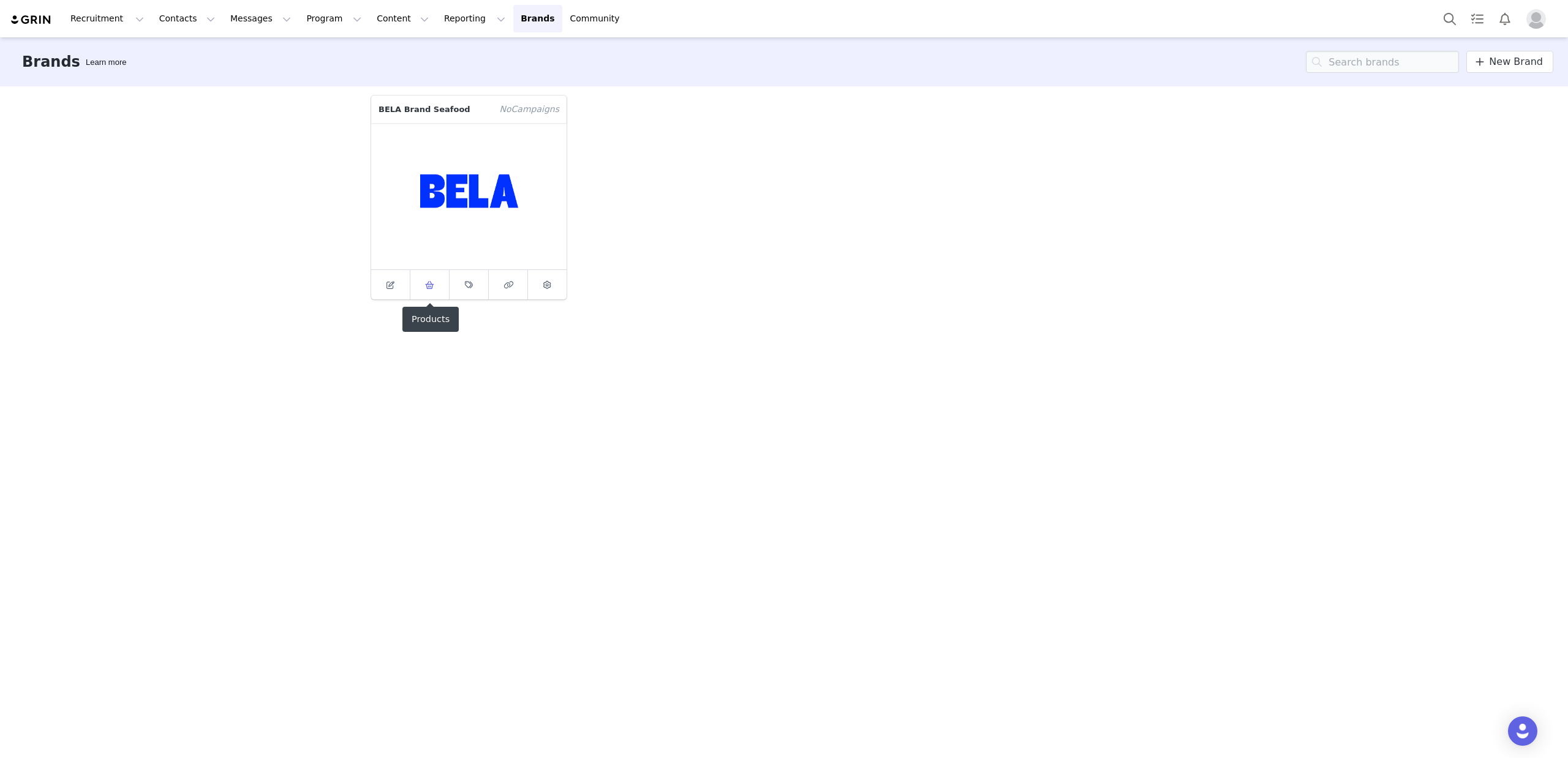
click at [430, 291] on span at bounding box center [430, 285] width 15 height 15
